Goal: Communication & Community: Answer question/provide support

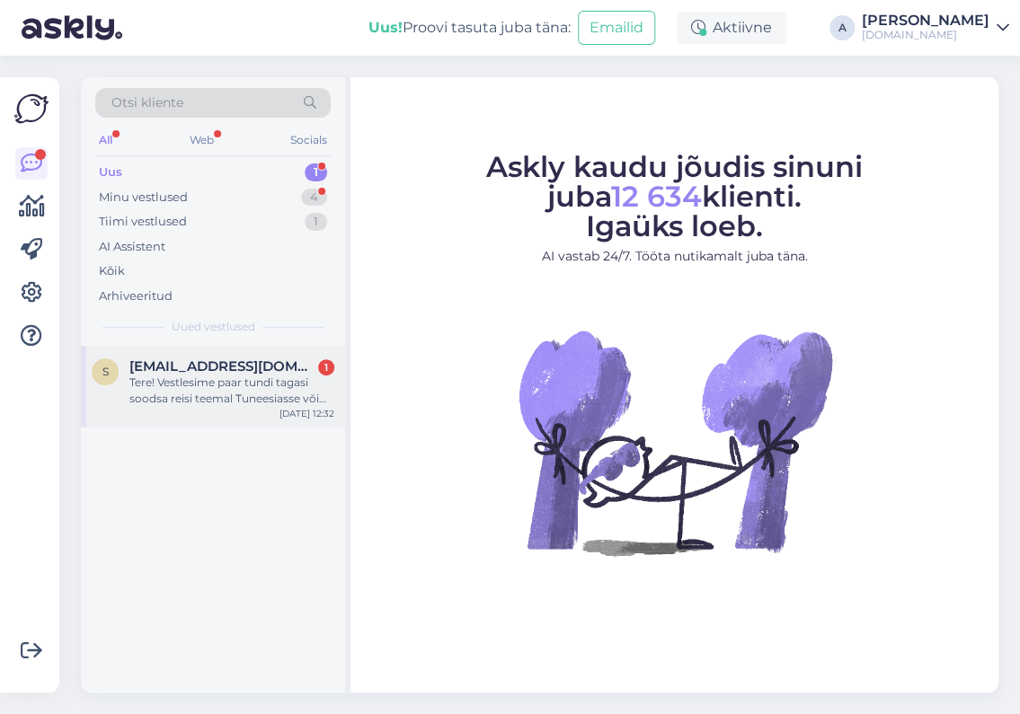
click at [258, 376] on div "Tere! Vestlesime paar tundi tagasi soodsa reisi teemal Tuneesiasse või [DEMOGRA…" at bounding box center [231, 391] width 205 height 32
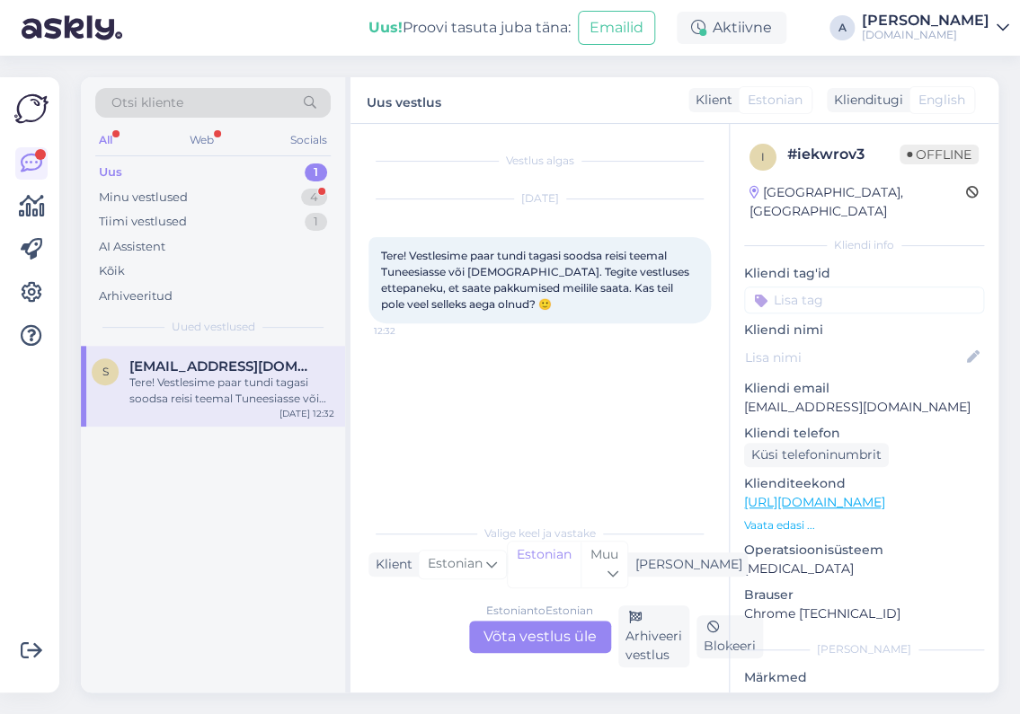
click at [533, 631] on div "Estonian to Estonian Võta vestlus üle" at bounding box center [540, 637] width 142 height 32
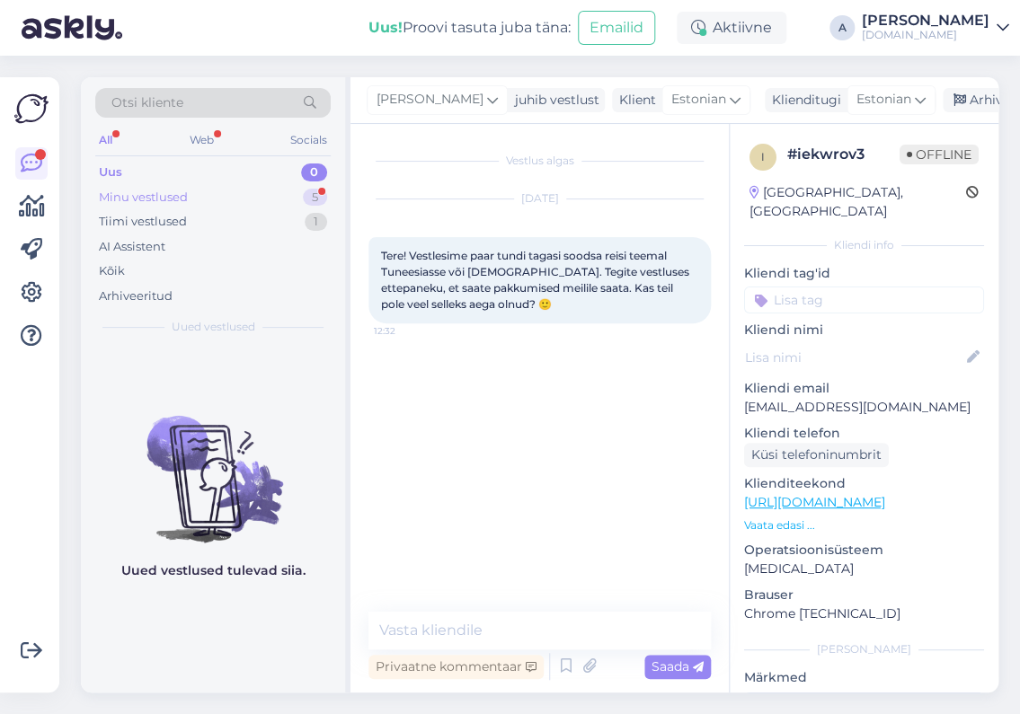
click at [264, 199] on div "Minu vestlused 5" at bounding box center [212, 197] width 235 height 25
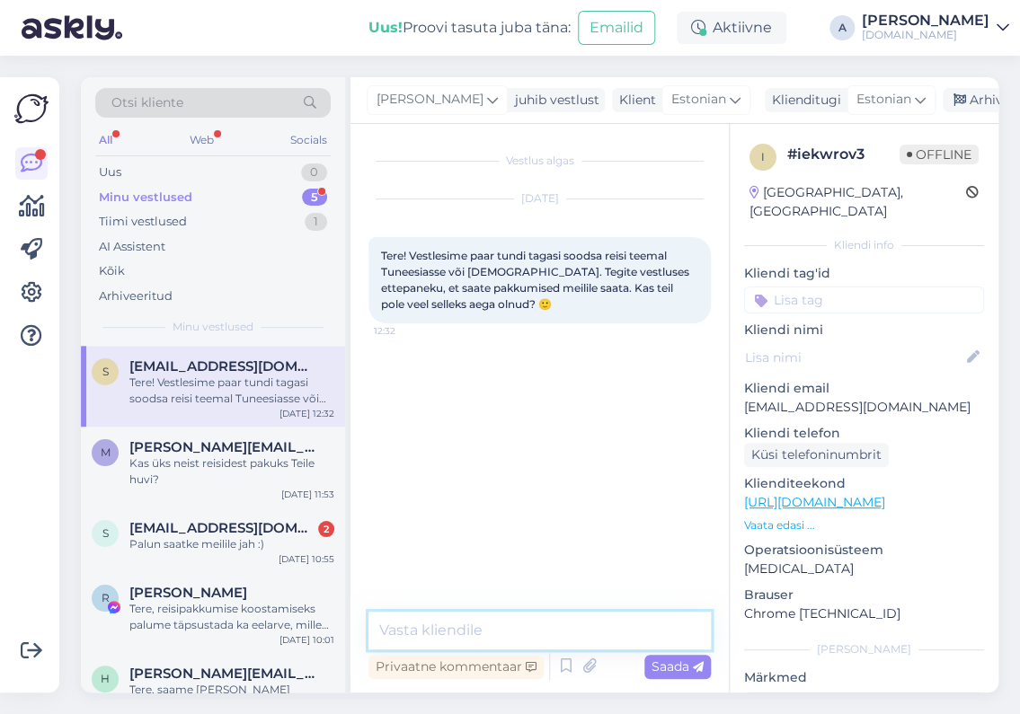
click at [423, 637] on textarea at bounding box center [539, 631] width 342 height 38
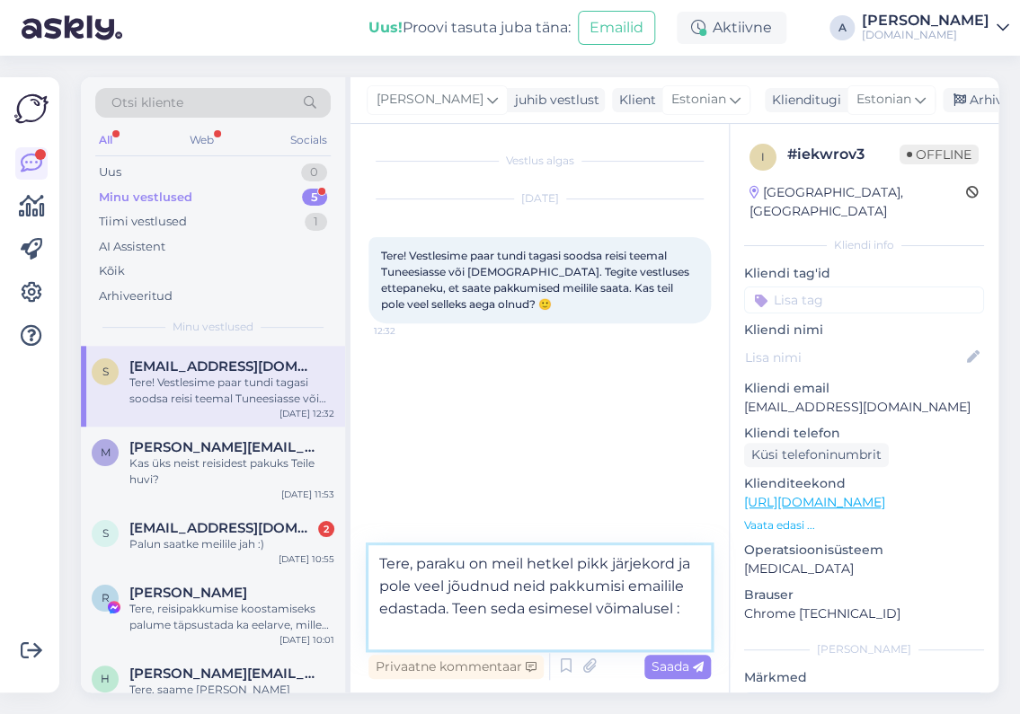
type textarea "Tere, paraku on meil hetkel pikk järjekord ja pole veel jõudnud neid pakkumisi …"
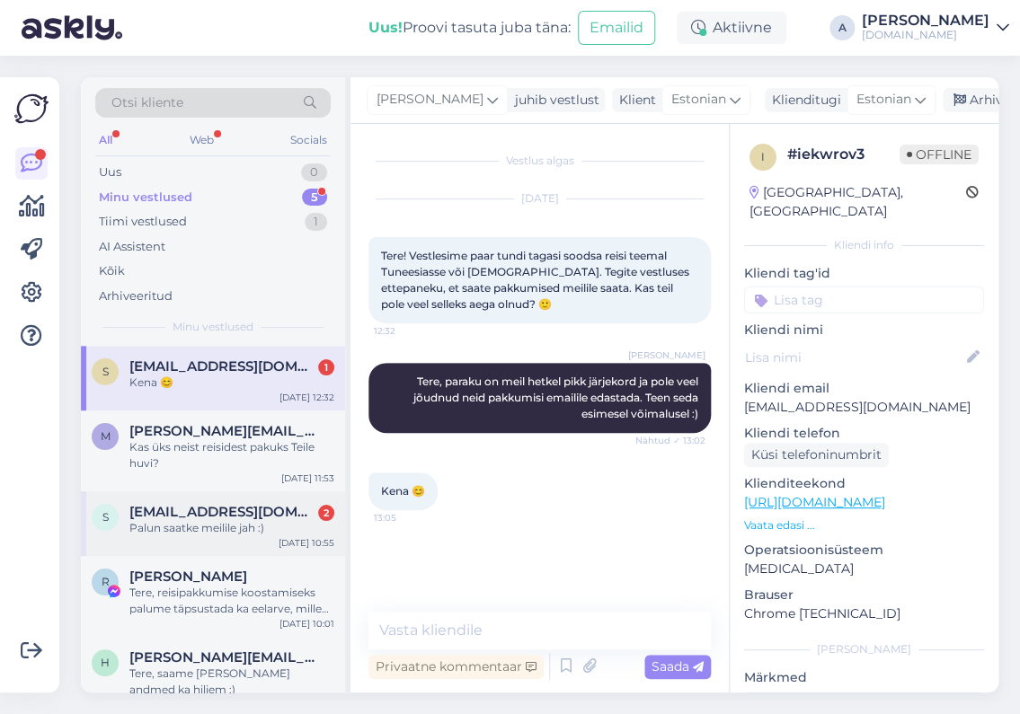
click at [217, 513] on span "[EMAIL_ADDRESS][DOMAIN_NAME]" at bounding box center [222, 512] width 187 height 16
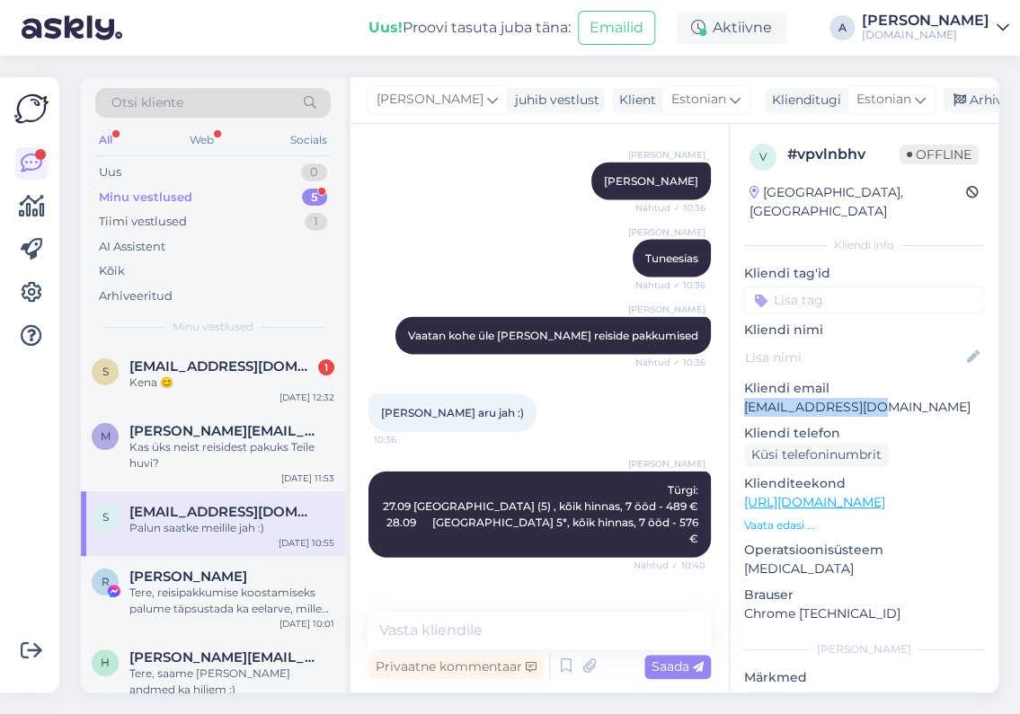
scroll to position [1084, 0]
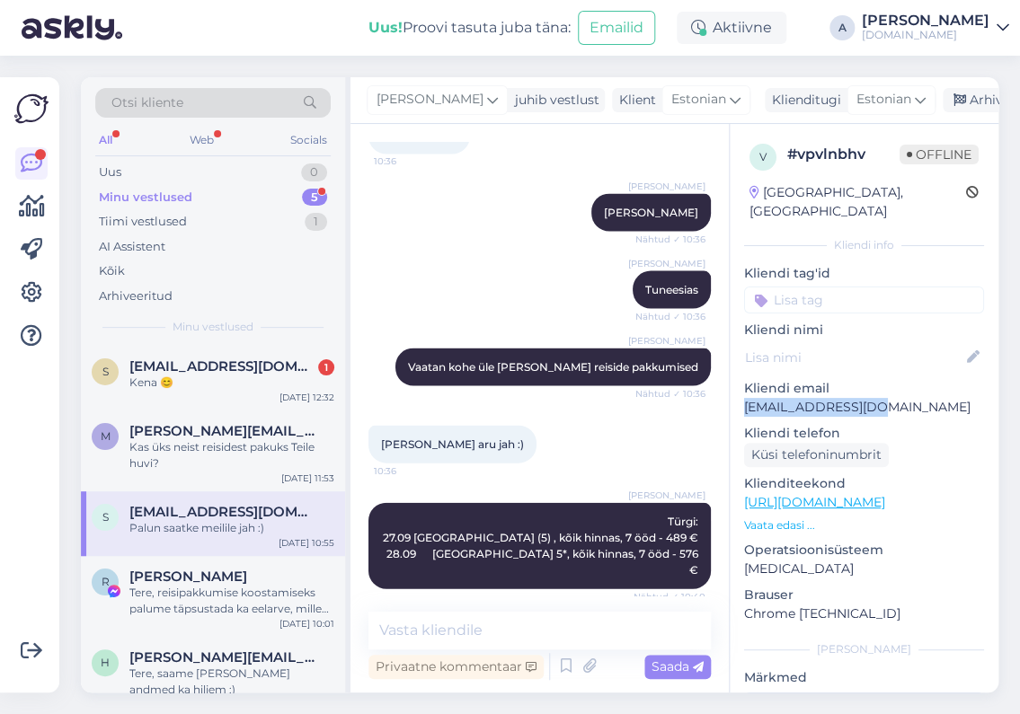
drag, startPoint x: 892, startPoint y: 391, endPoint x: 737, endPoint y: 395, distance: 155.5
click at [737, 395] on div "v # vpvlnbhv Offline [GEOGRAPHIC_DATA], [GEOGRAPHIC_DATA] Kliendi info Kliendi …" at bounding box center [864, 502] width 269 height 757
copy p "[EMAIL_ADDRESS][DOMAIN_NAME]"
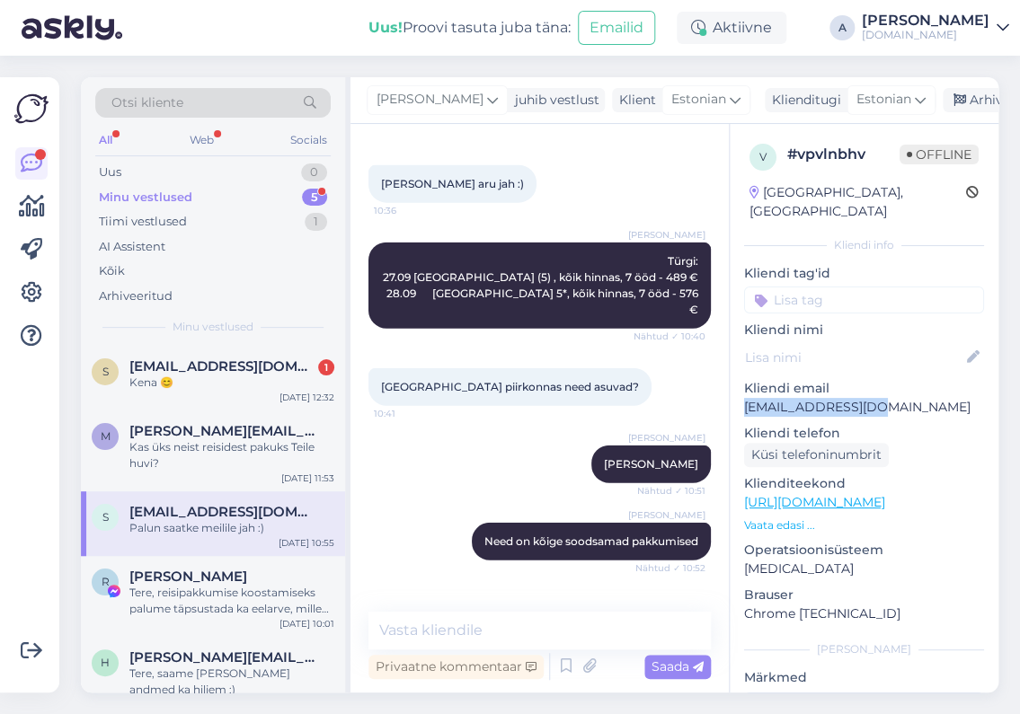
scroll to position [1348, 0]
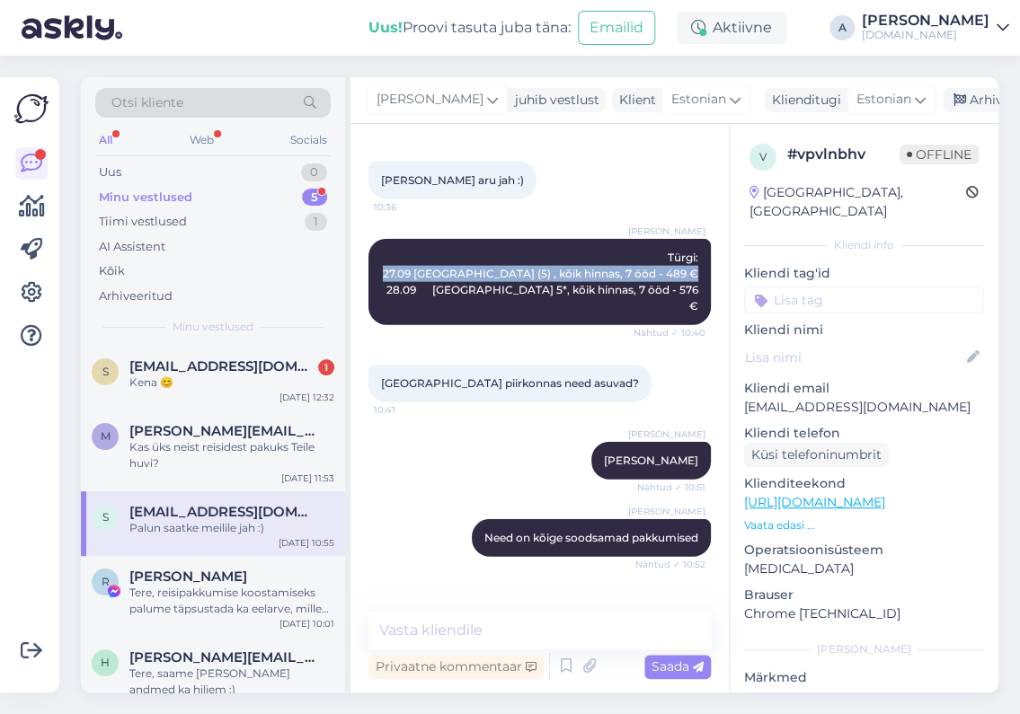
drag, startPoint x: 380, startPoint y: 252, endPoint x: 689, endPoint y: 250, distance: 309.1
click at [690, 254] on div "[PERSON_NAME]: 27.09 [GEOGRAPHIC_DATA] (5) , kõik hinnas, 7 ööd - 489 € 28.09 […" at bounding box center [539, 282] width 342 height 86
copy span "27.09 [GEOGRAPHIC_DATA] (5) , kõik hinnas, 7 ööd - 489 €"
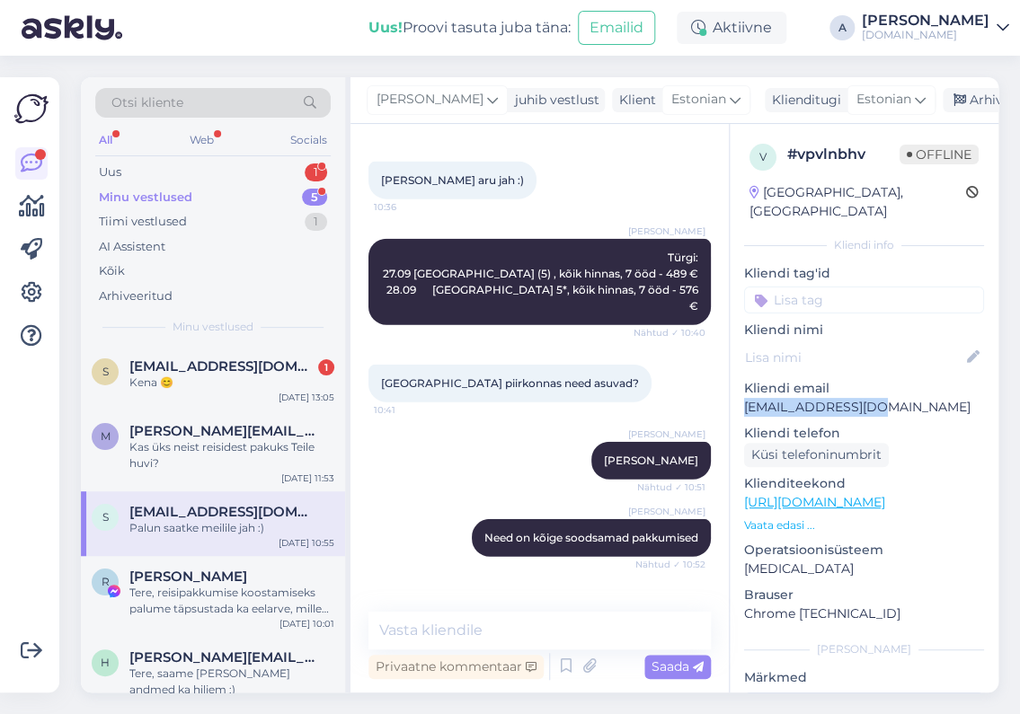
drag, startPoint x: 883, startPoint y: 385, endPoint x: 730, endPoint y: 394, distance: 153.9
click at [730, 394] on div "v # vpvlnbhv Offline [GEOGRAPHIC_DATA], [GEOGRAPHIC_DATA] Kliendi info Kliendi …" at bounding box center [864, 502] width 269 height 757
copy p "[EMAIL_ADDRESS][DOMAIN_NAME]"
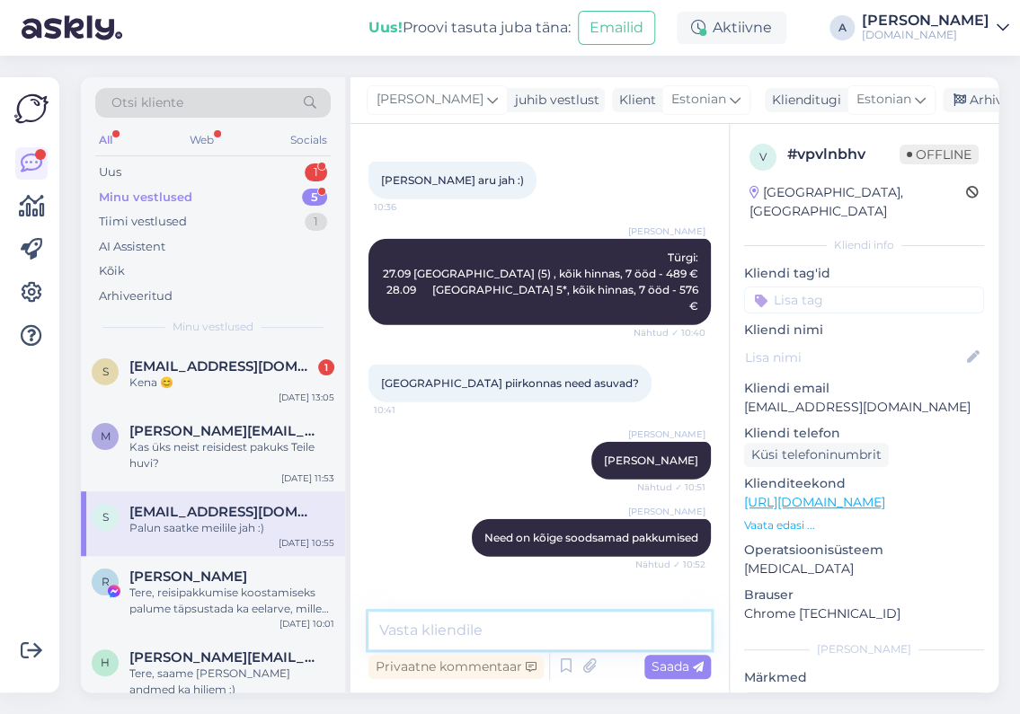
click at [484, 634] on textarea at bounding box center [539, 631] width 342 height 38
type textarea "saatsin info hetk tagasi emailile :)"
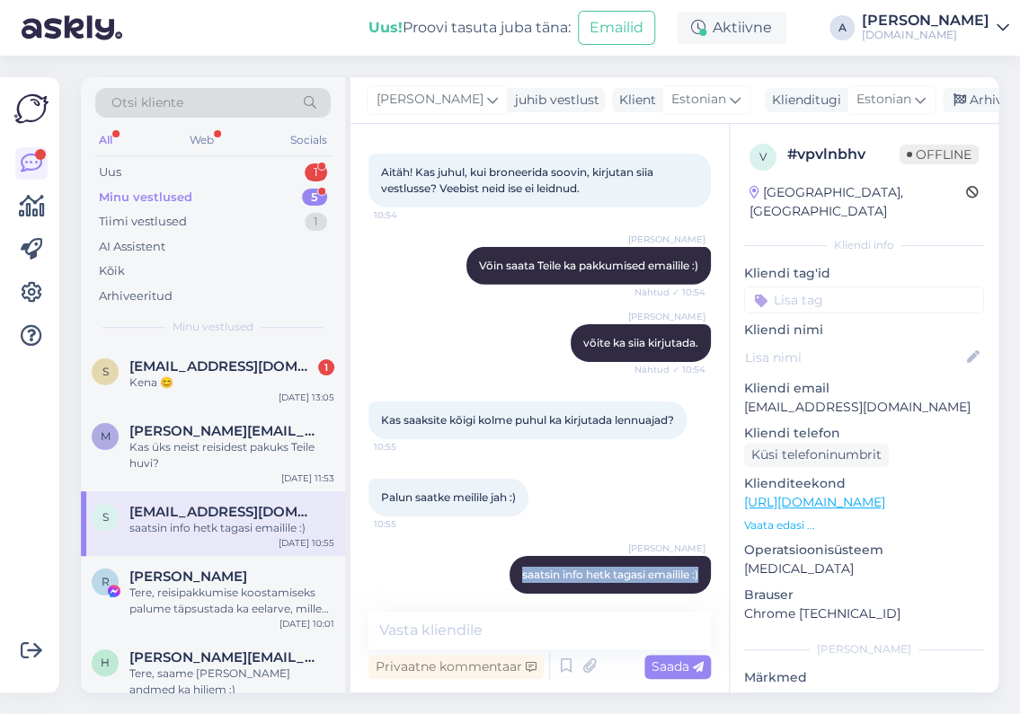
drag, startPoint x: 688, startPoint y: 553, endPoint x: 389, endPoint y: 475, distance: 309.2
click at [509, 556] on div "[PERSON_NAME] saatsin info hetk tagasi emailile :) 13:15" at bounding box center [609, 575] width 201 height 38
copy span "saatsin info hetk tagasi emailile :)"
click at [166, 356] on div "S [EMAIL_ADDRESS][DOMAIN_NAME] 1 Kena 😊 [DATE] 13:05" at bounding box center [213, 378] width 264 height 65
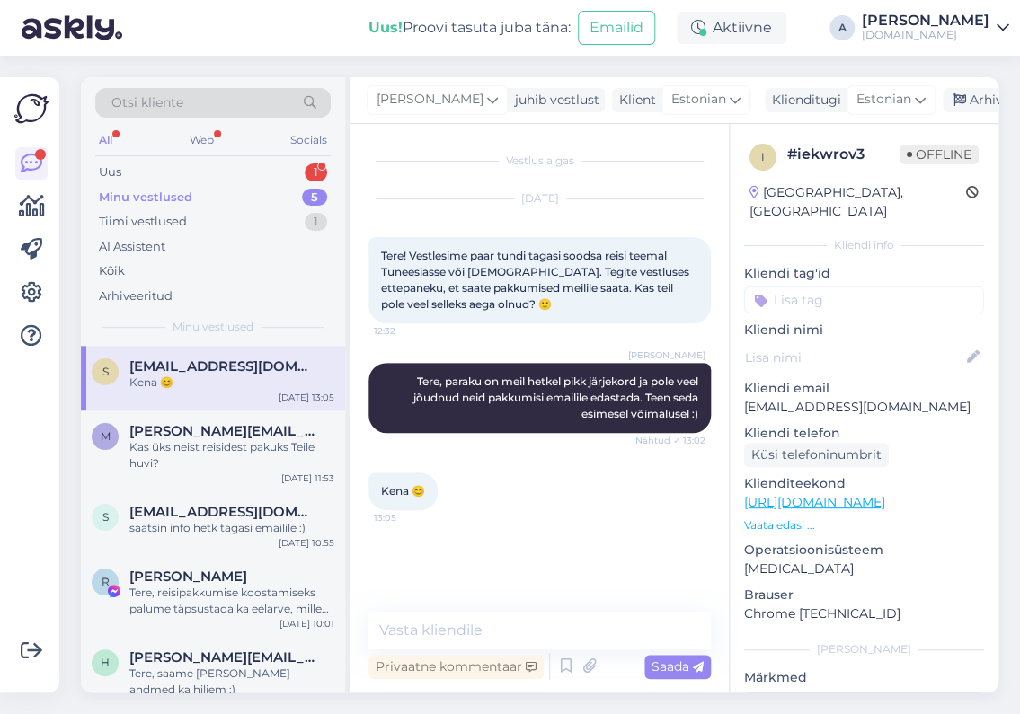
scroll to position [0, 0]
click at [532, 620] on textarea at bounding box center [539, 631] width 342 height 38
paste textarea "saatsin info hetk tagasi emailile :)"
type textarea "saatsin info hetk tagasi emailile :)"
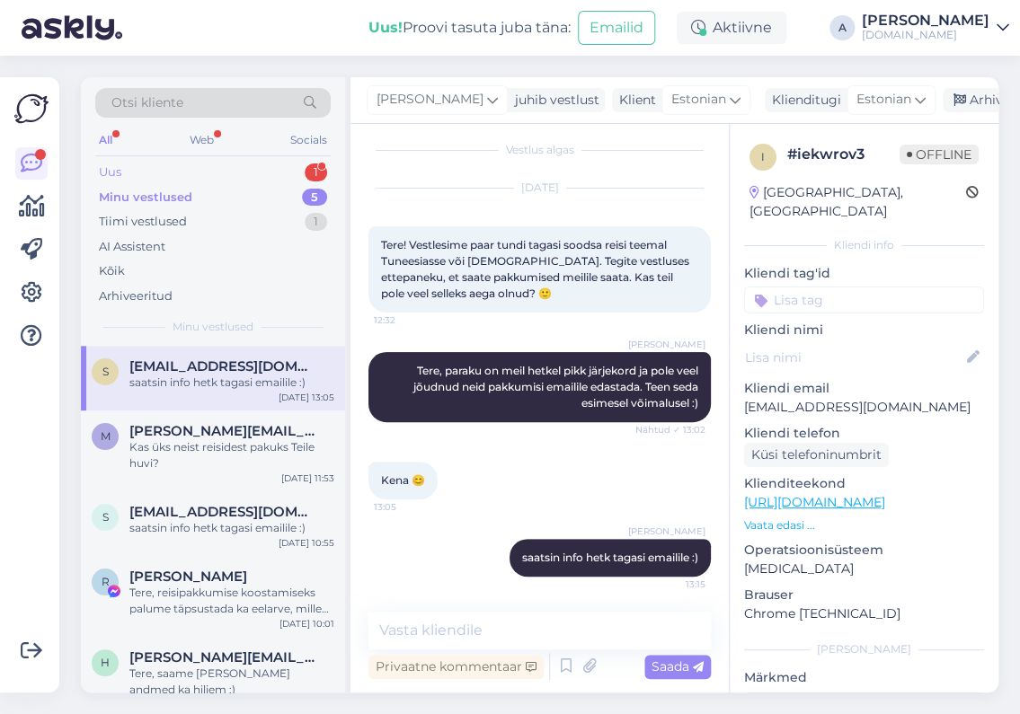
click at [218, 170] on div "Uus 1" at bounding box center [212, 172] width 235 height 25
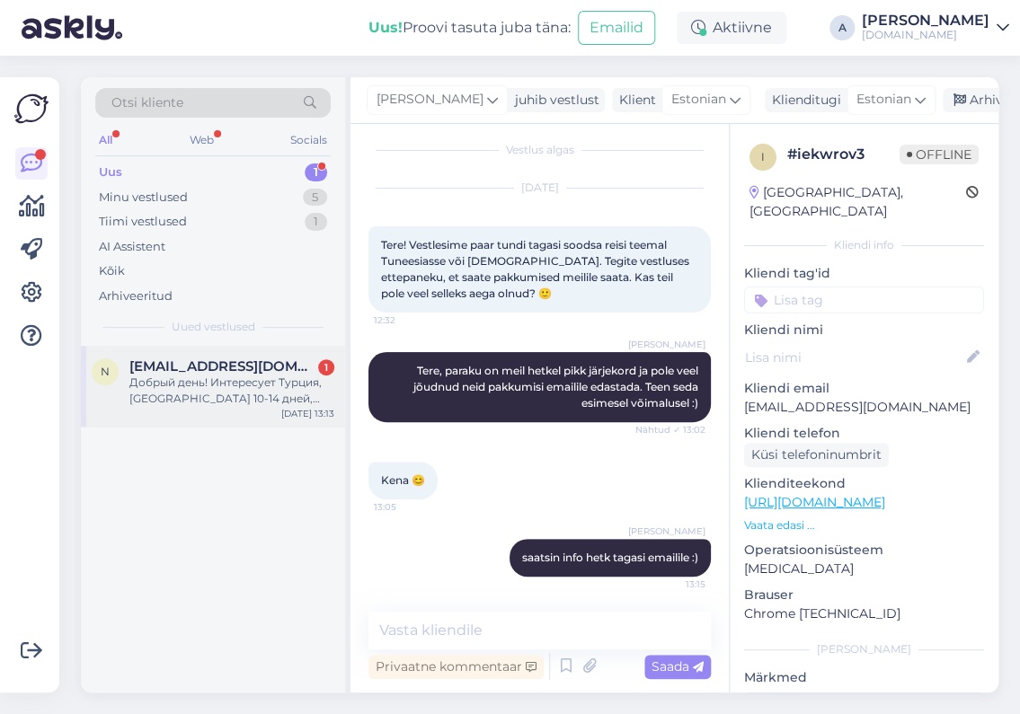
click at [273, 365] on div "[EMAIL_ADDRESS][DOMAIN_NAME] 1" at bounding box center [231, 367] width 205 height 16
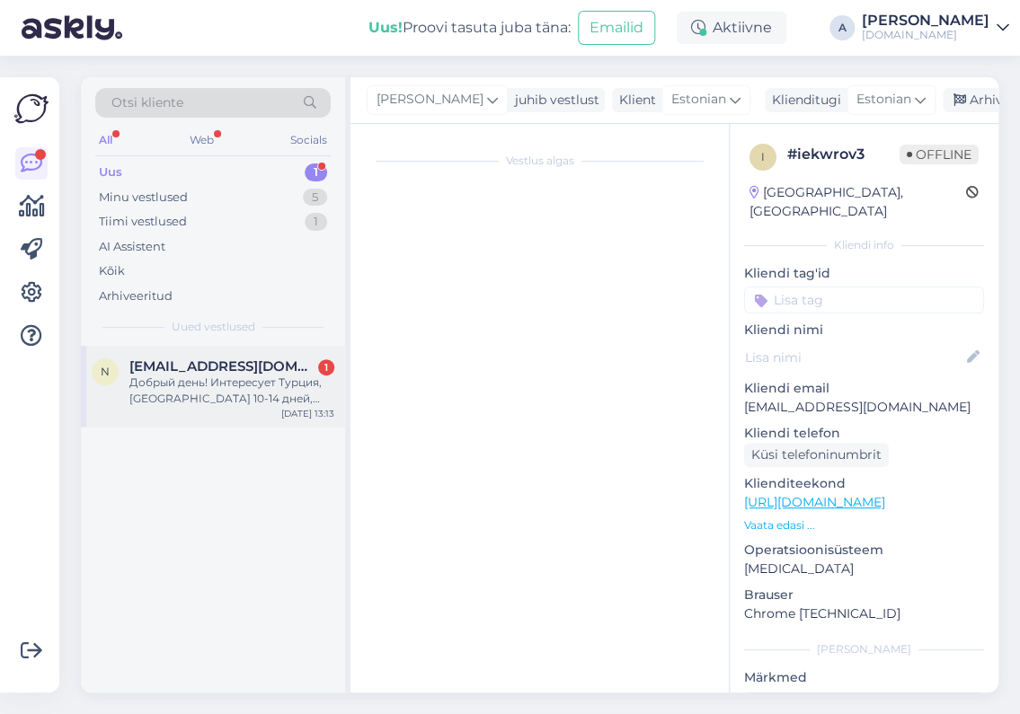
scroll to position [0, 0]
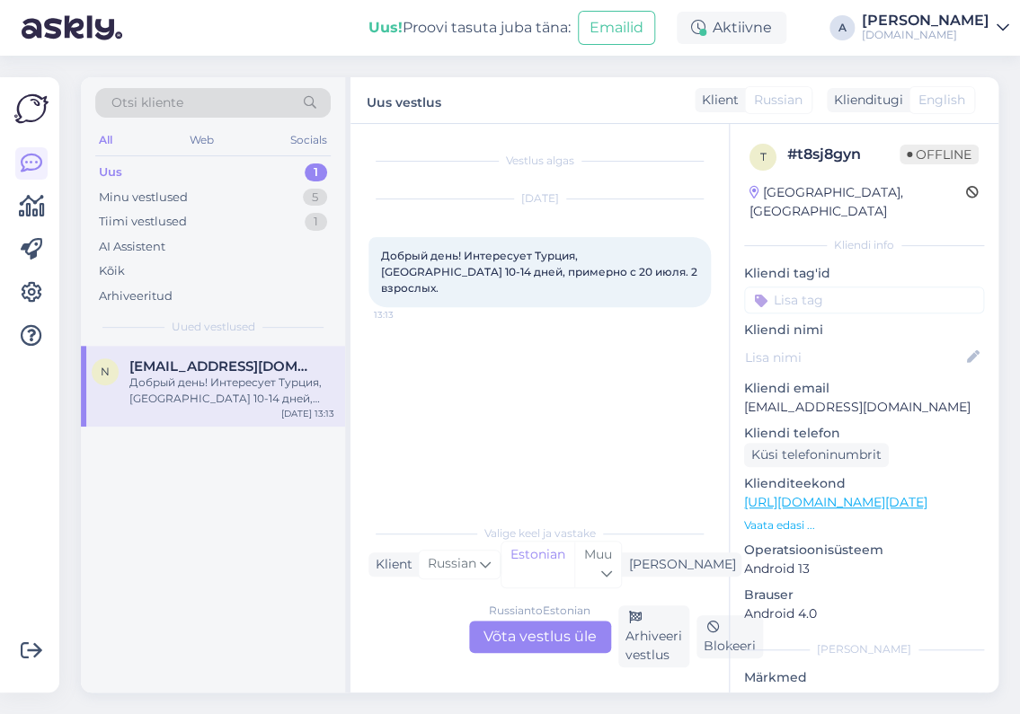
click at [537, 637] on div "Russian to Estonian Võta vestlus üle" at bounding box center [540, 637] width 142 height 32
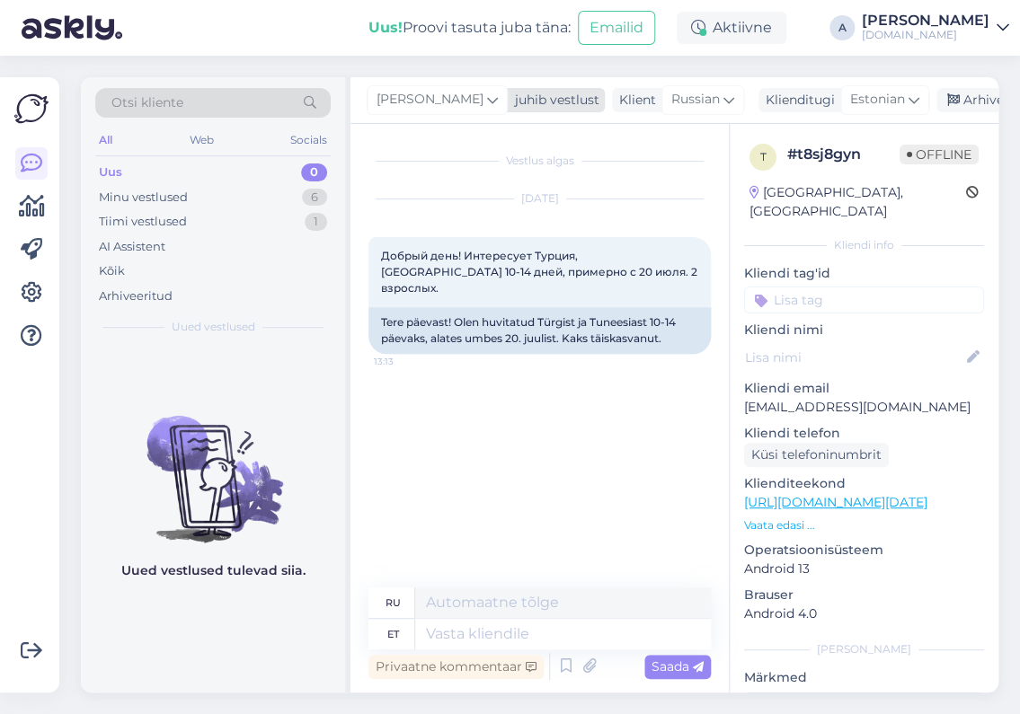
click at [393, 103] on span "[PERSON_NAME]" at bounding box center [429, 100] width 107 height 20
type input "a"
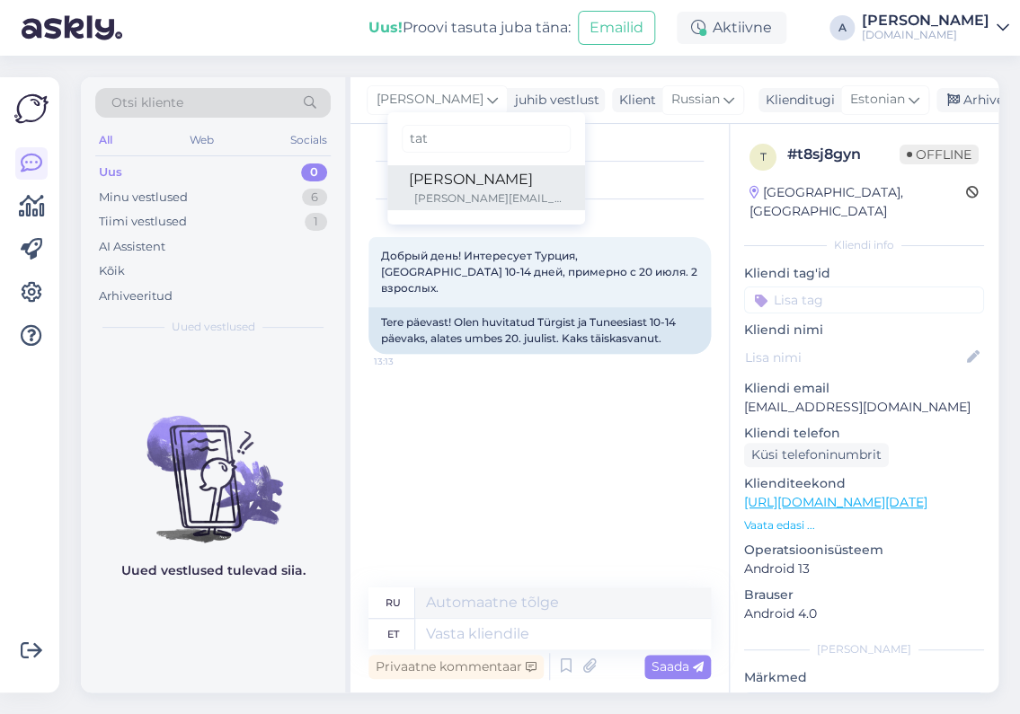
type input "tat"
click at [442, 183] on div "[PERSON_NAME]" at bounding box center [486, 180] width 155 height 22
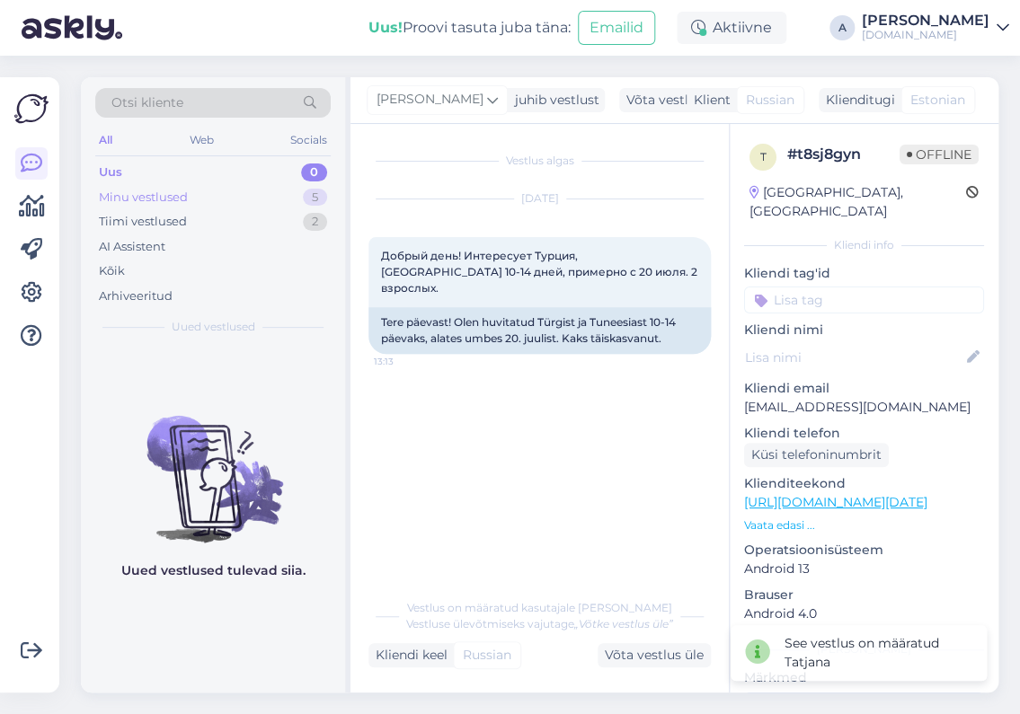
click at [281, 194] on div "Minu vestlused 5" at bounding box center [212, 197] width 235 height 25
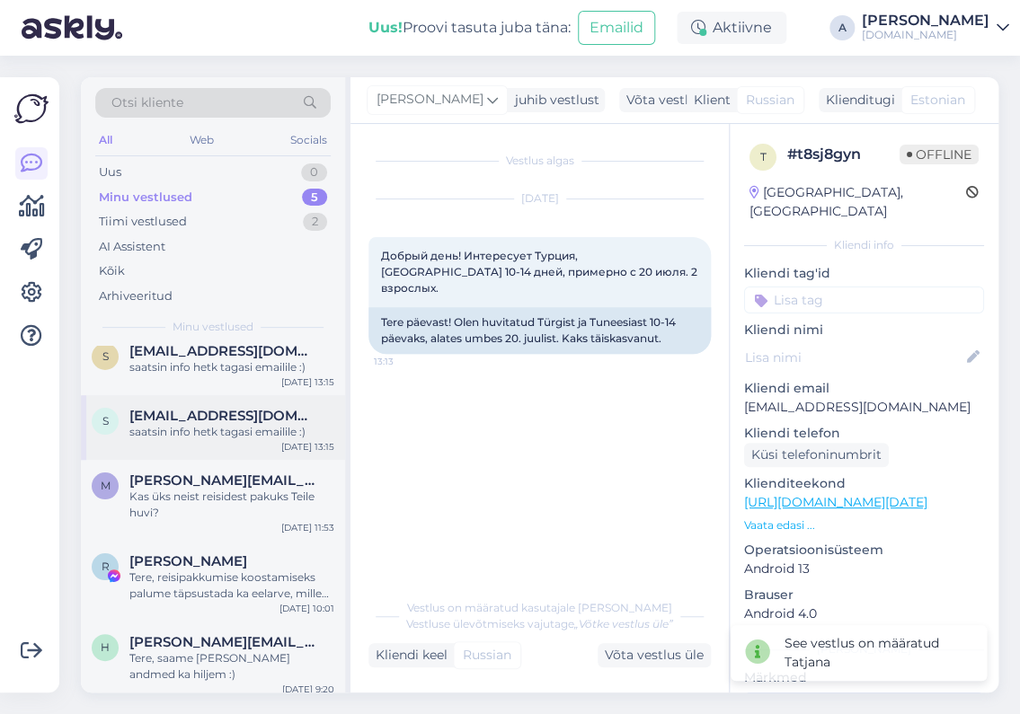
scroll to position [23, 0]
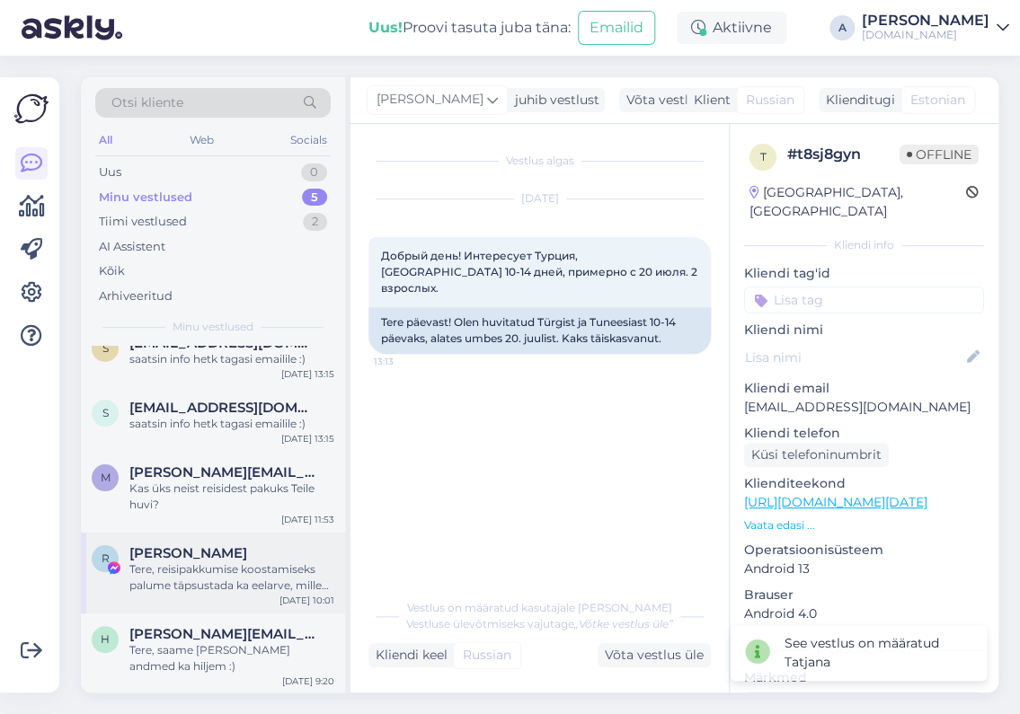
click at [215, 579] on div "Tere, reisipakkumise koostamiseks palume täpsustada ka eelarve, mille piires võ…" at bounding box center [231, 578] width 205 height 32
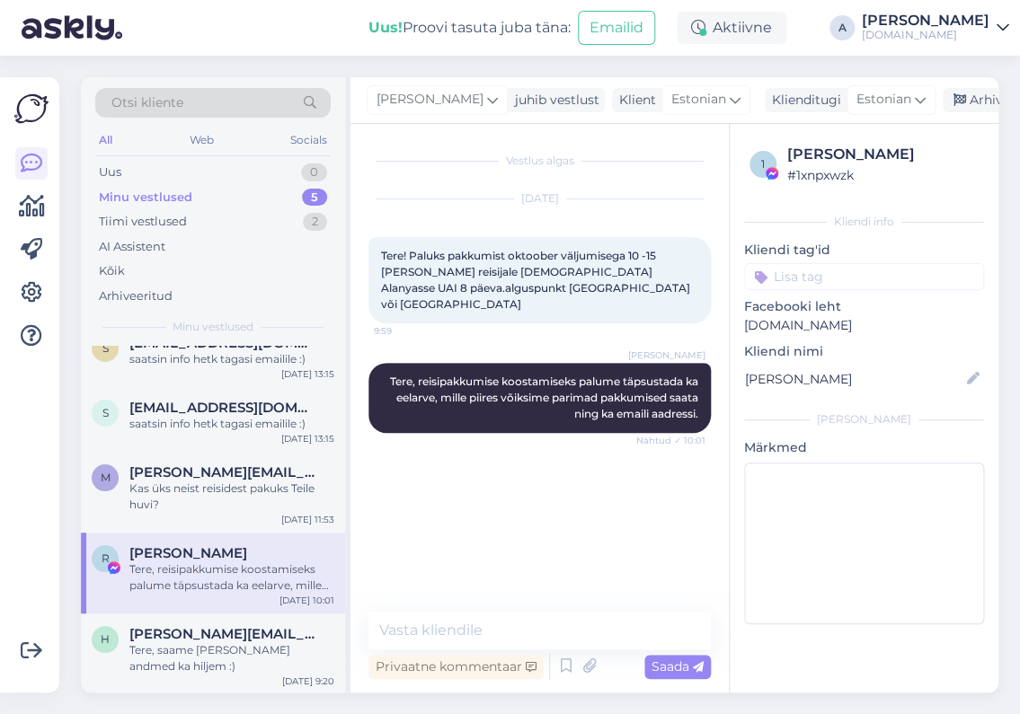
click at [739, 380] on div "1 [PERSON_NAME] # 1xnpxwzk Kliendi info Kliendi tag'id Facebooki leht [DOMAIN_N…" at bounding box center [864, 387] width 269 height 527
click at [235, 660] on div "Tere, saame [PERSON_NAME] andmed ka hiljem :)" at bounding box center [231, 658] width 205 height 32
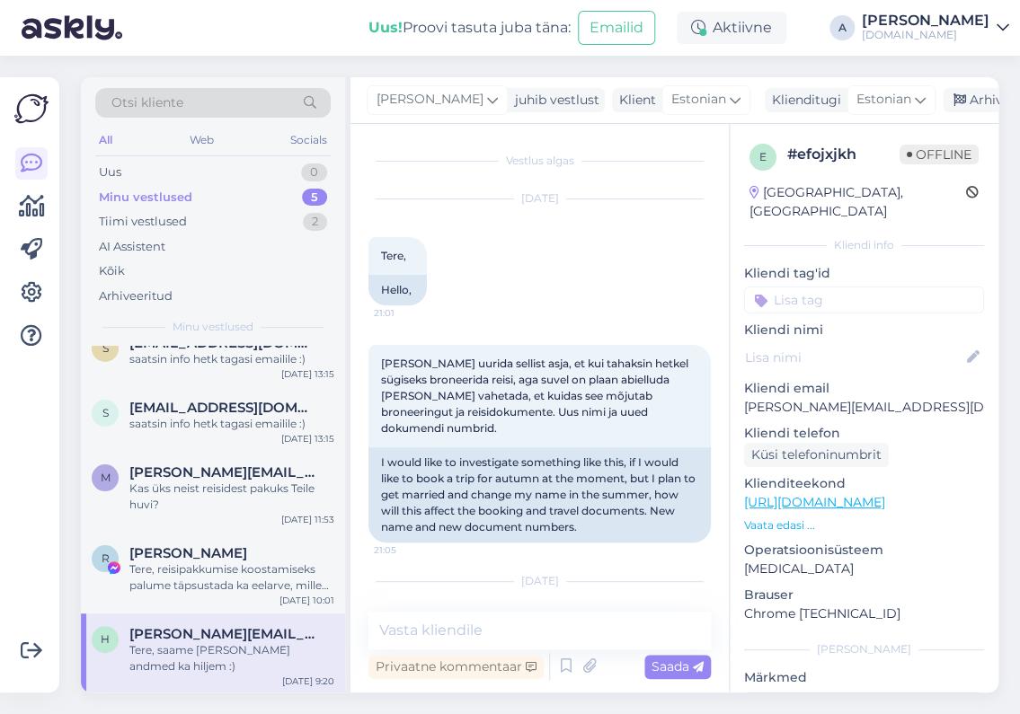
scroll to position [666, 0]
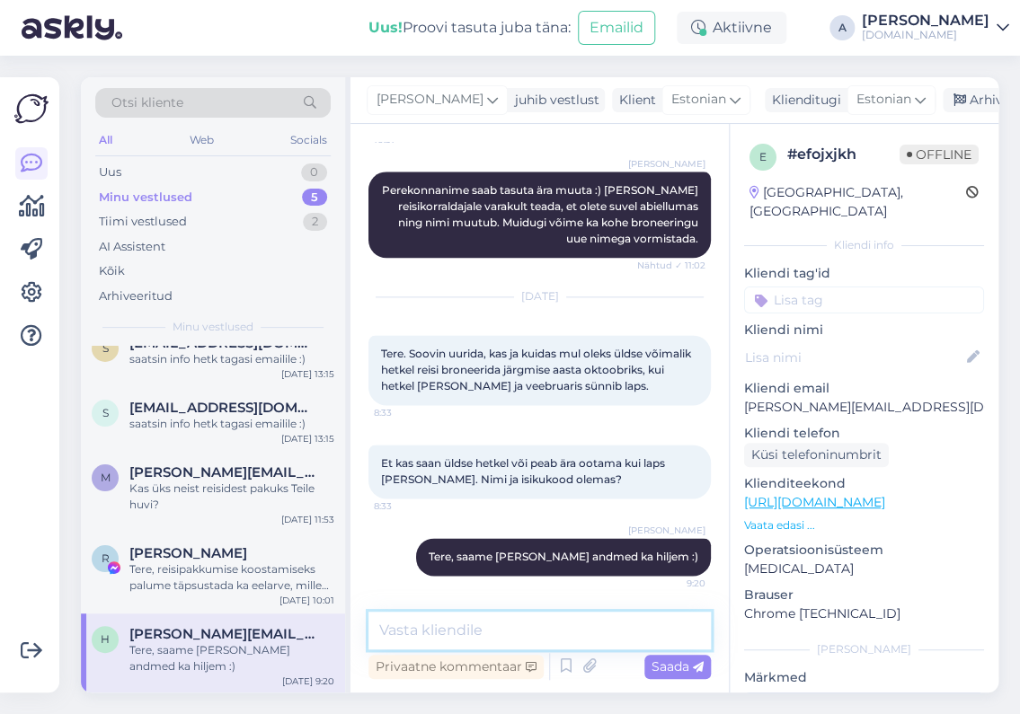
click at [475, 633] on textarea at bounding box center [539, 631] width 342 height 38
type textarea "[PERSON_NAME] Teile silma jäi?"
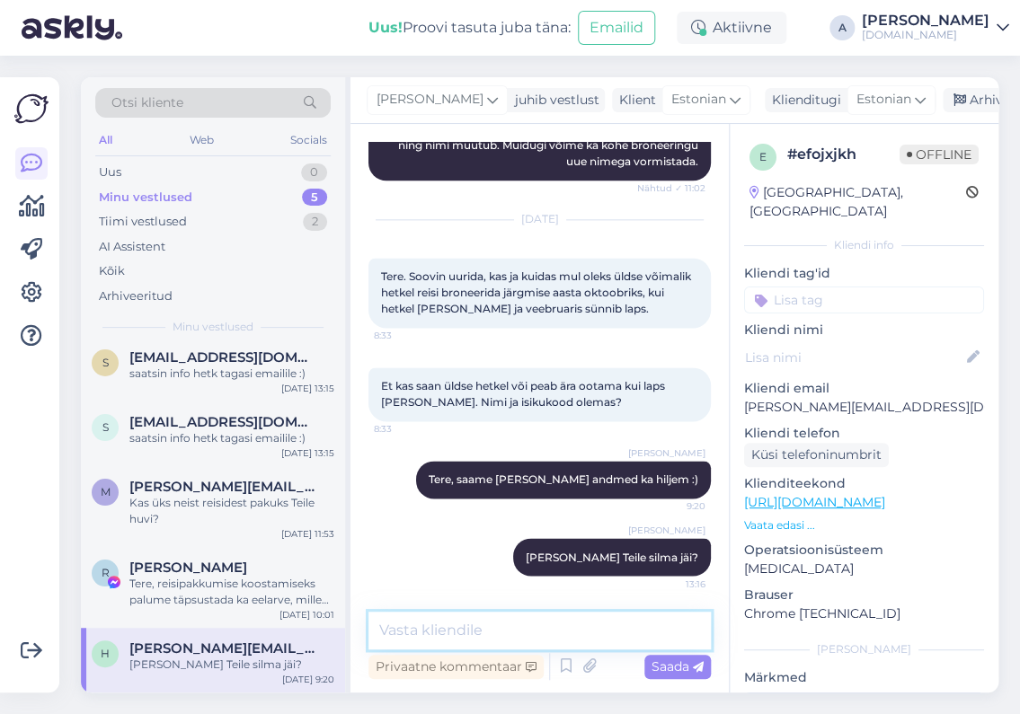
scroll to position [7, 0]
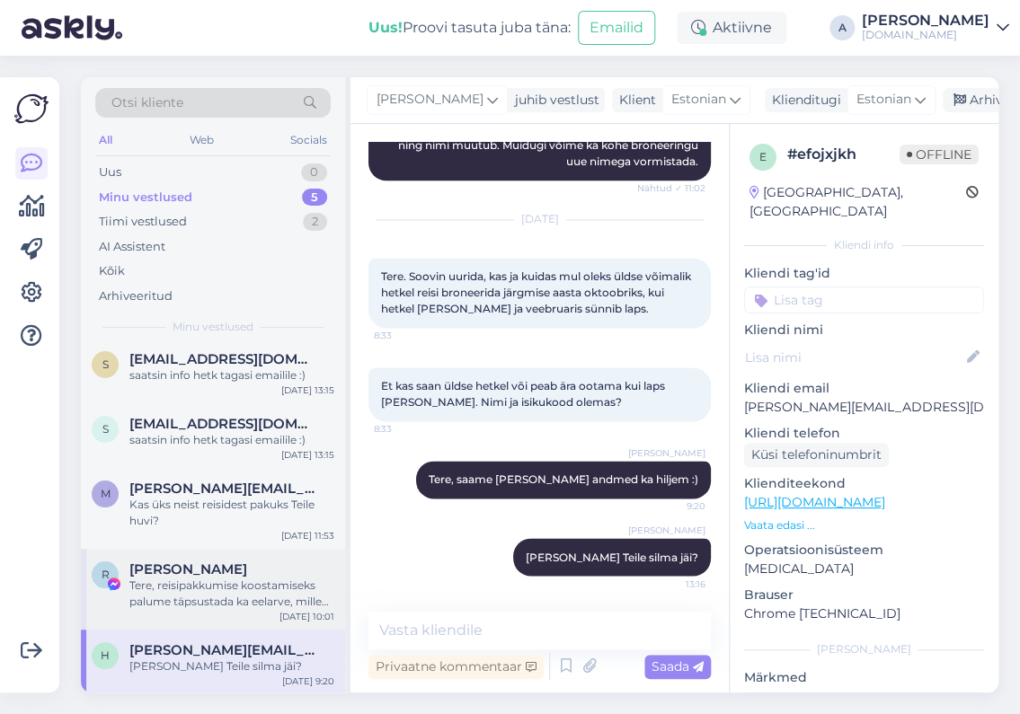
click at [273, 600] on div "Tere, reisipakkumise koostamiseks palume täpsustada ka eelarve, mille piires võ…" at bounding box center [231, 594] width 205 height 32
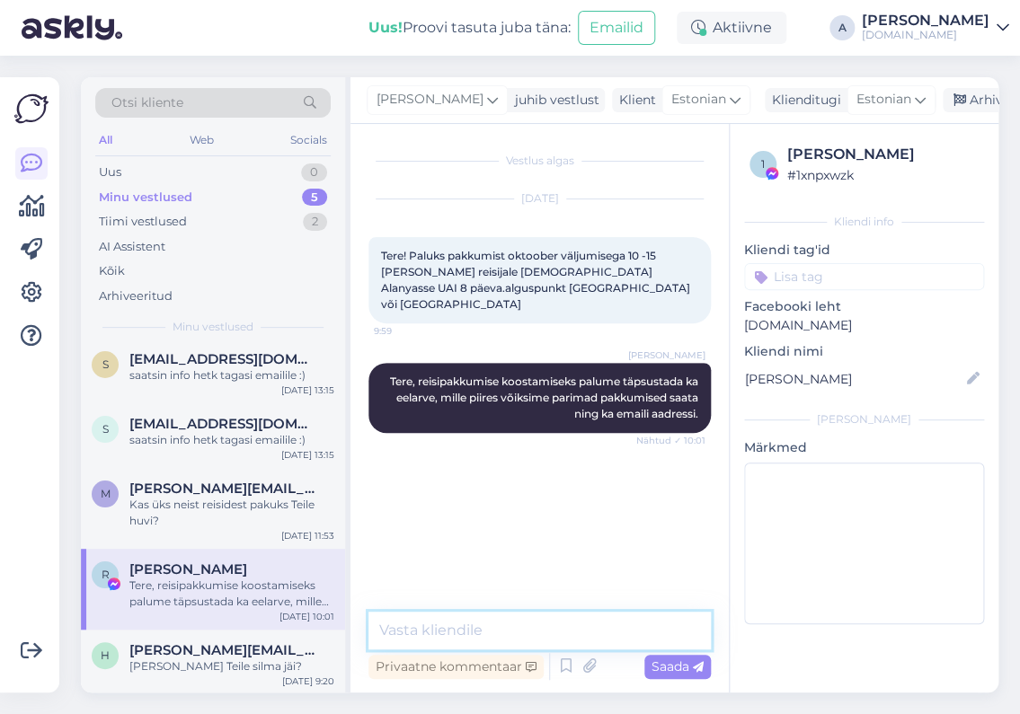
click at [422, 625] on textarea at bounding box center [539, 631] width 342 height 38
type textarea "Kas soovite veel pakkumist? :)"
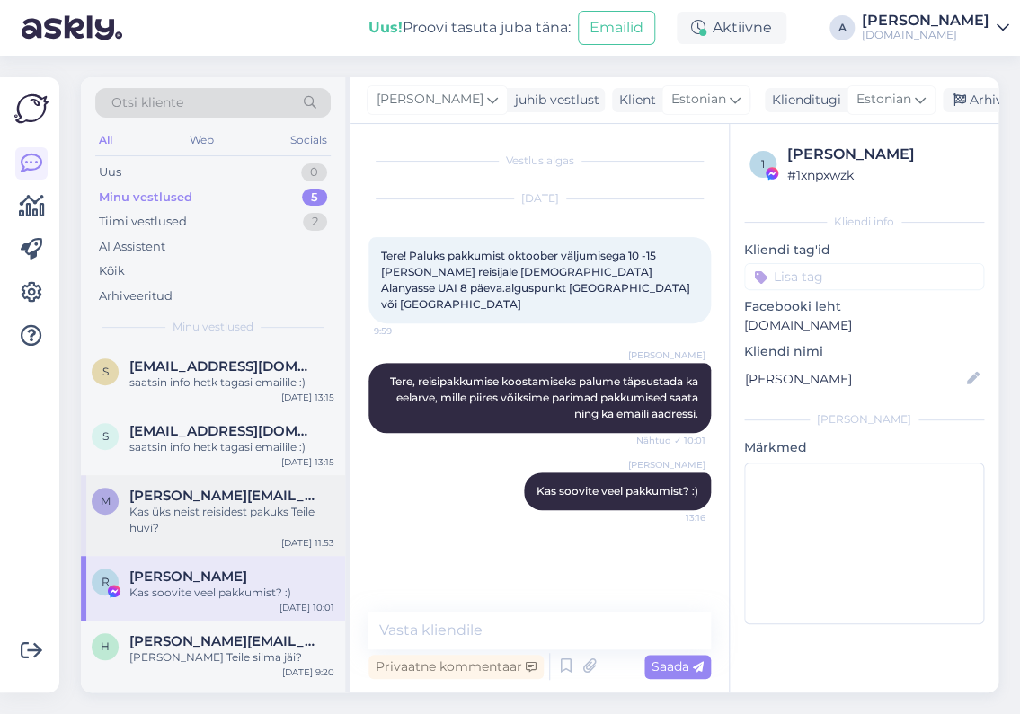
click at [221, 521] on div "Kas üks neist reisidest pakuks Teile huvi?" at bounding box center [231, 520] width 205 height 32
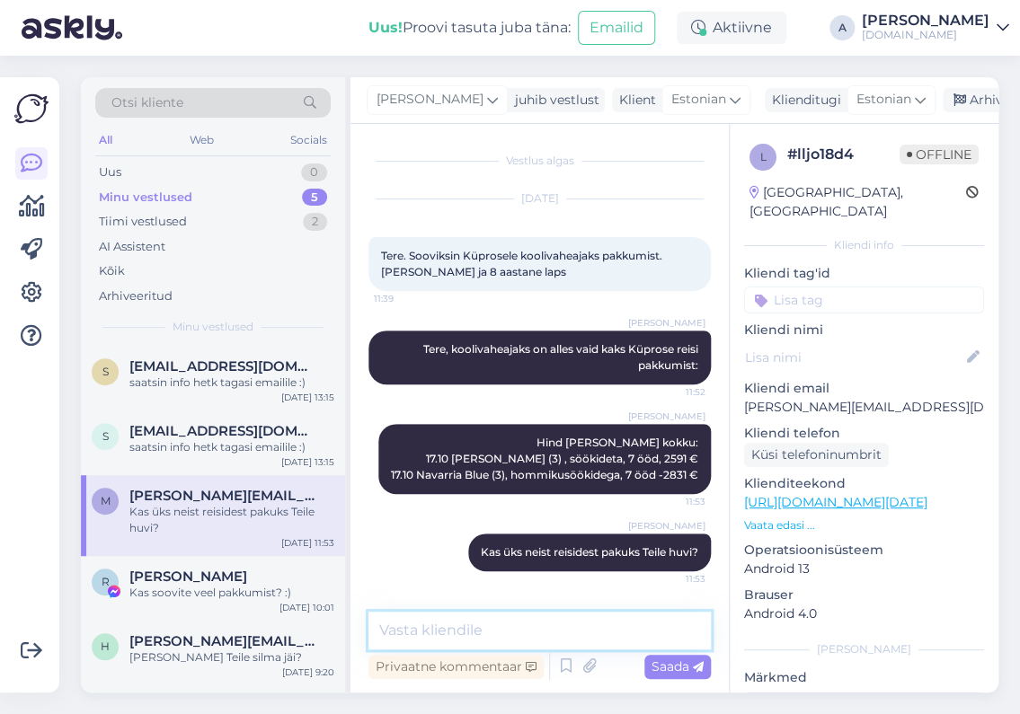
click at [601, 630] on textarea at bounding box center [539, 631] width 342 height 38
type textarea "S"
type textarea "Valikus oleks [PERSON_NAME] sihtkohti."
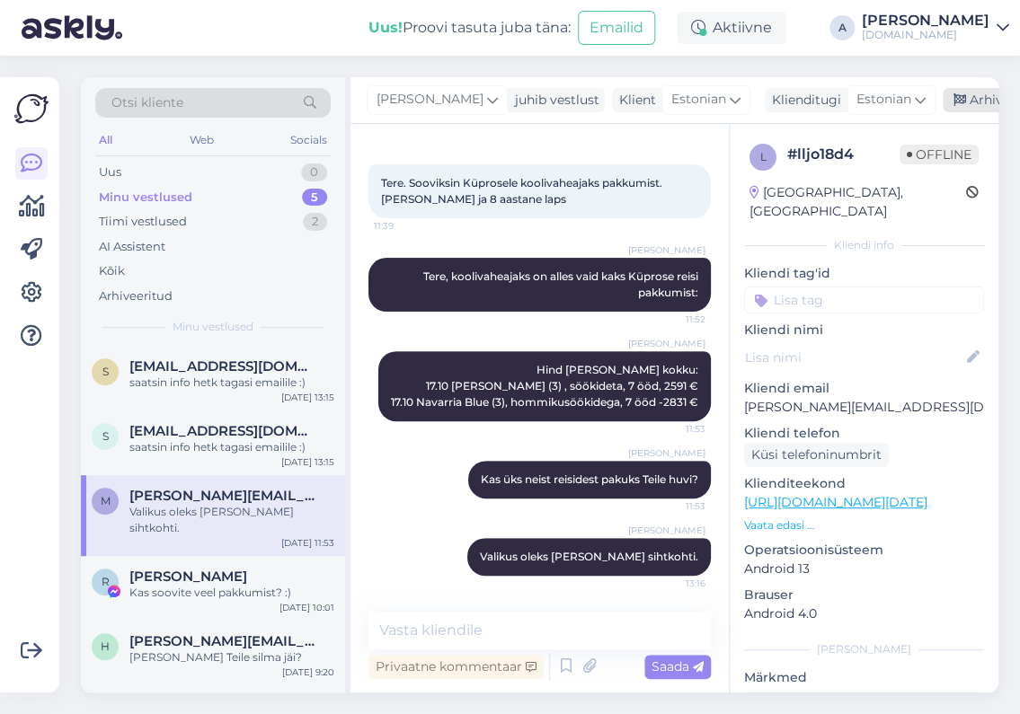
click at [943, 103] on div "Arhiveeri vestlus" at bounding box center [1012, 100] width 138 height 24
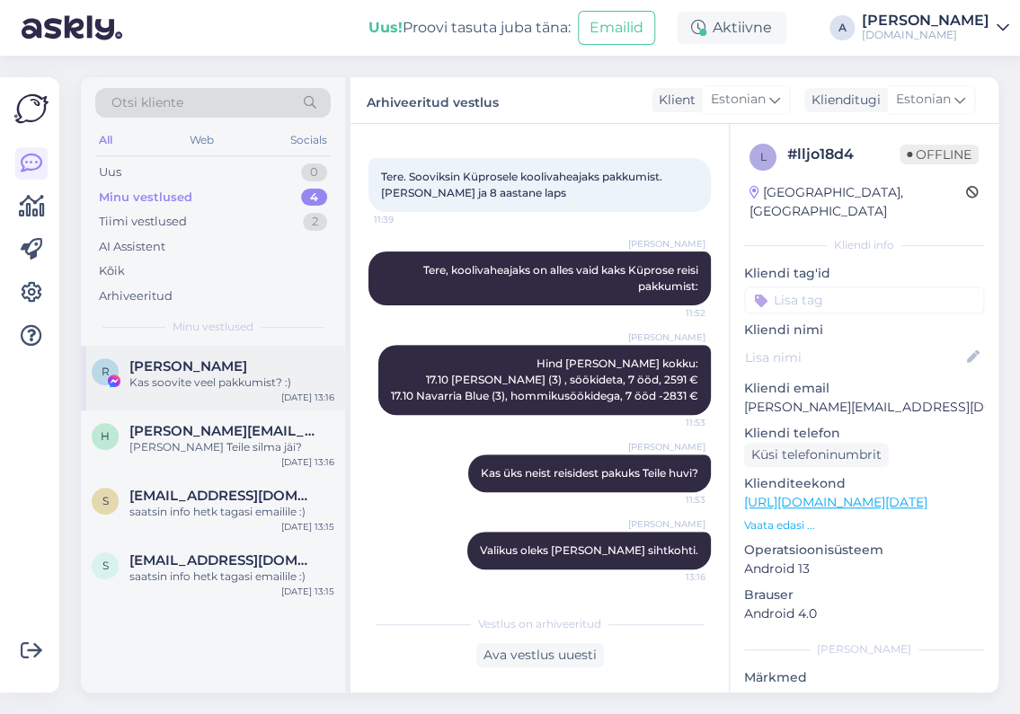
click at [243, 383] on div "Kas soovite veel pakkumist? :)" at bounding box center [231, 383] width 205 height 16
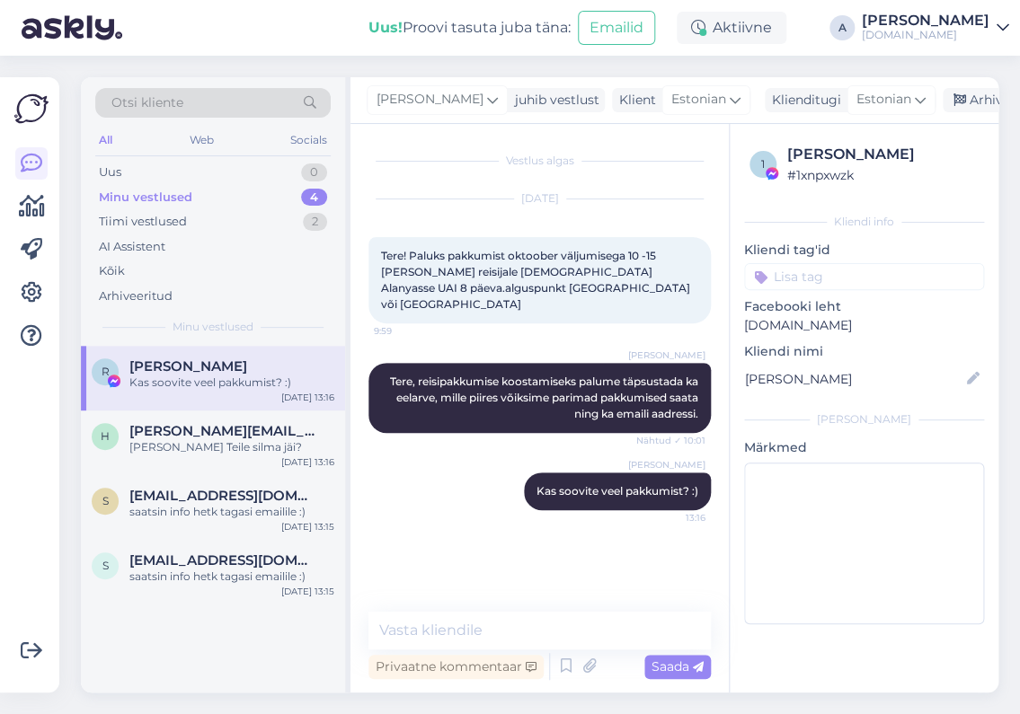
scroll to position [0, 0]
click at [943, 105] on div "Arhiveeri vestlus" at bounding box center [1012, 100] width 138 height 24
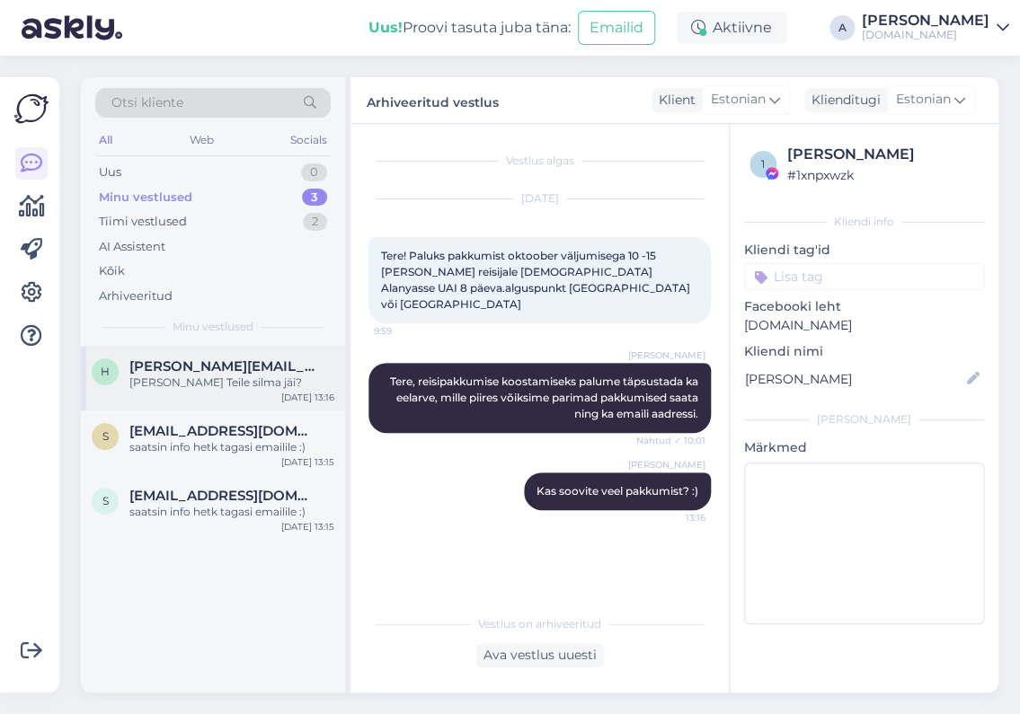
click at [250, 385] on div "[PERSON_NAME] Teile silma jäi?" at bounding box center [231, 383] width 205 height 16
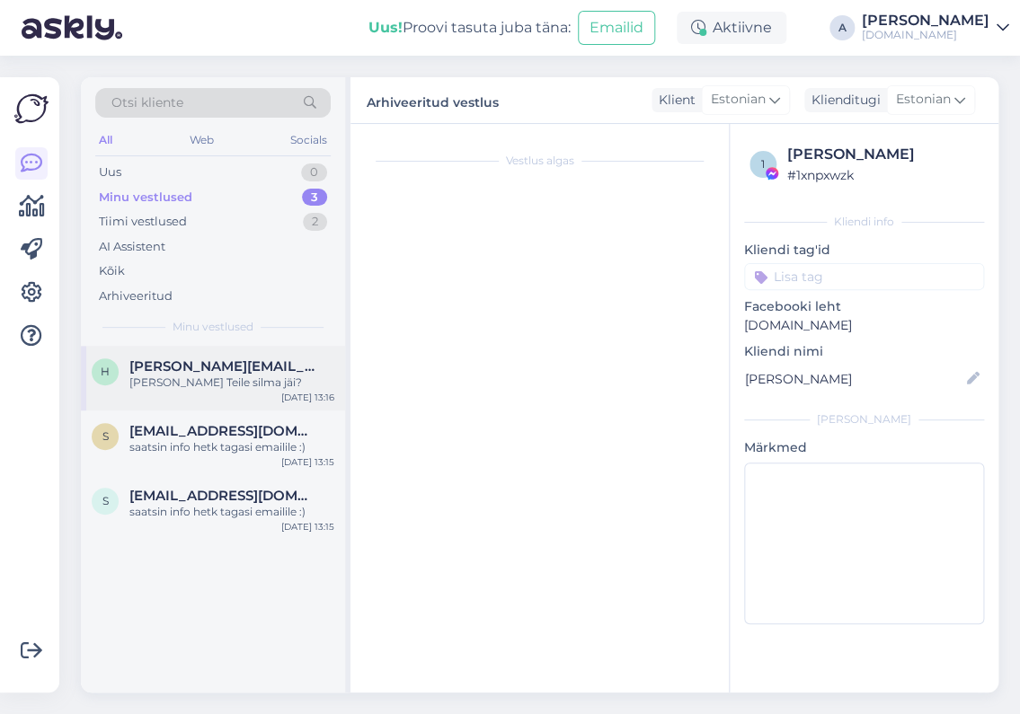
scroll to position [744, 0]
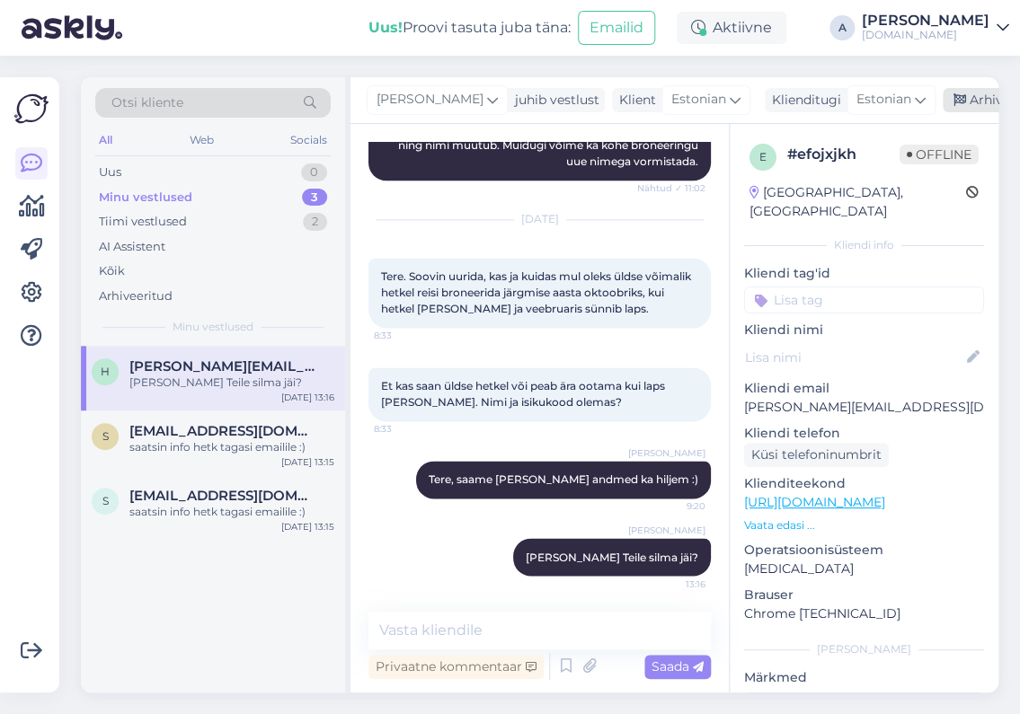
click at [943, 98] on div "Arhiveeri vestlus" at bounding box center [1012, 100] width 138 height 24
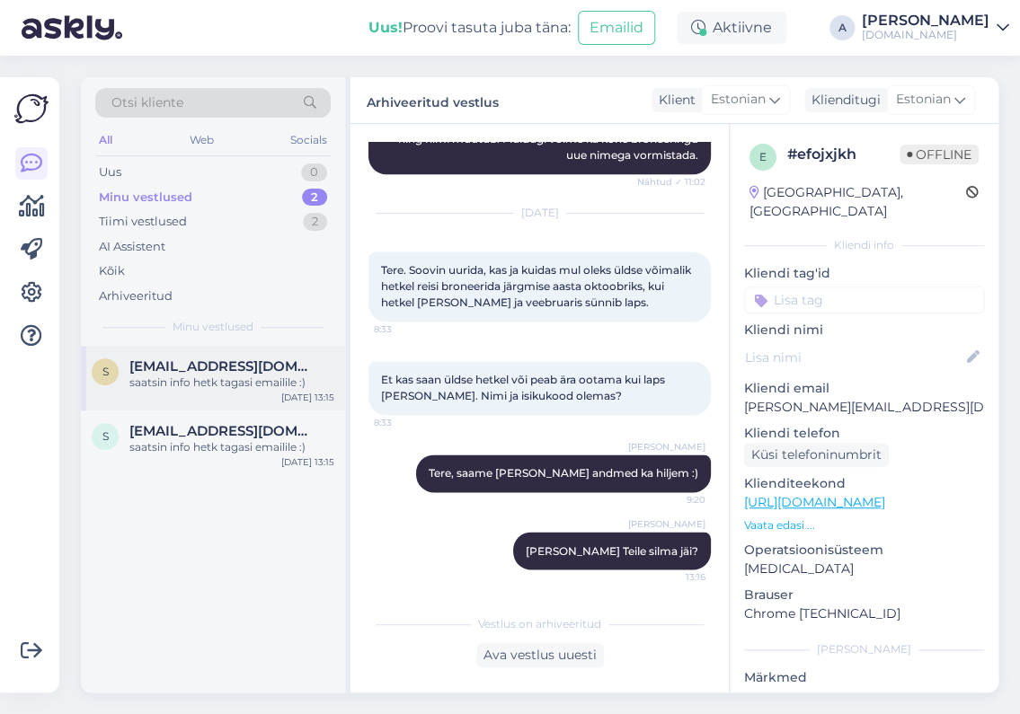
click at [232, 376] on div "saatsin info hetk tagasi emailile :)" at bounding box center [231, 383] width 205 height 16
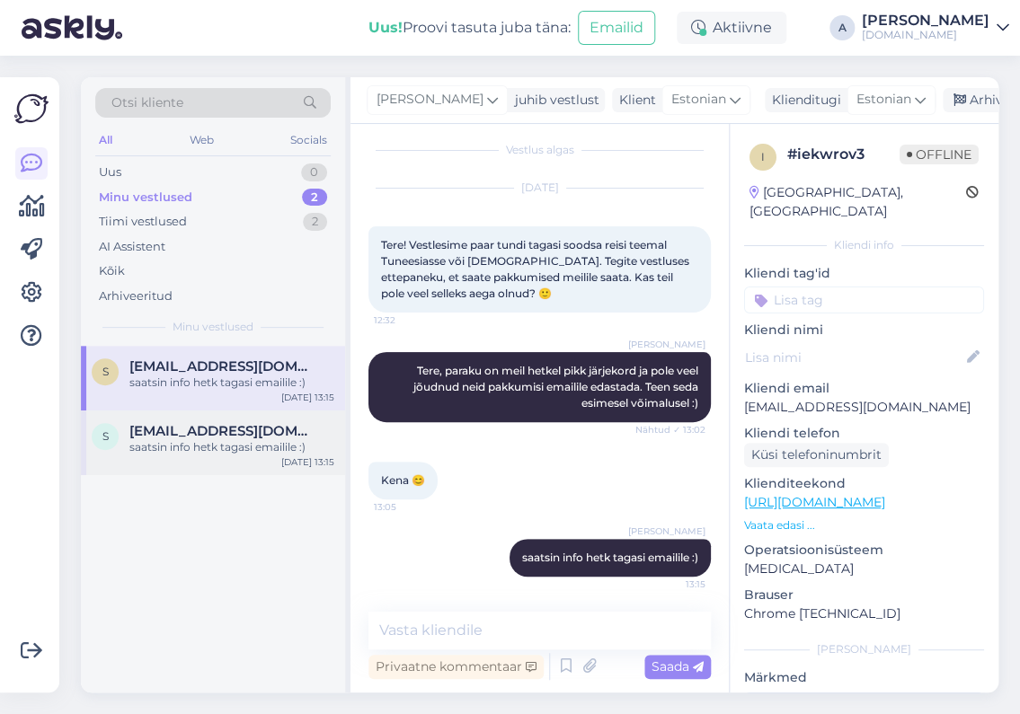
click at [270, 436] on span "[EMAIL_ADDRESS][DOMAIN_NAME]" at bounding box center [222, 431] width 187 height 16
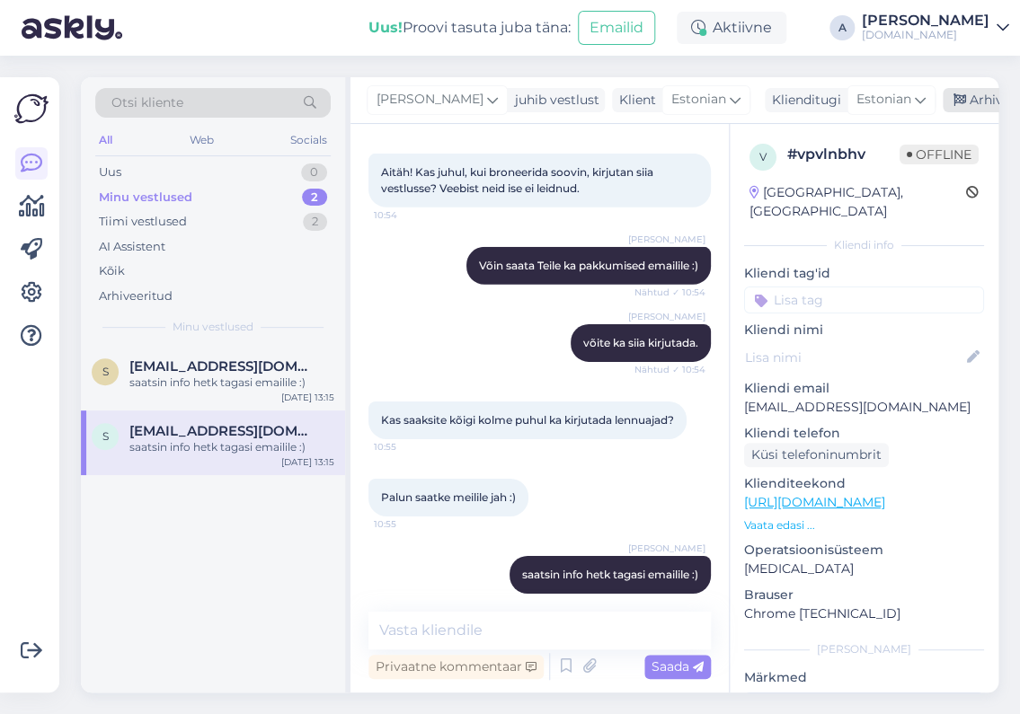
click at [943, 103] on div "Arhiveeri vestlus" at bounding box center [1012, 100] width 138 height 24
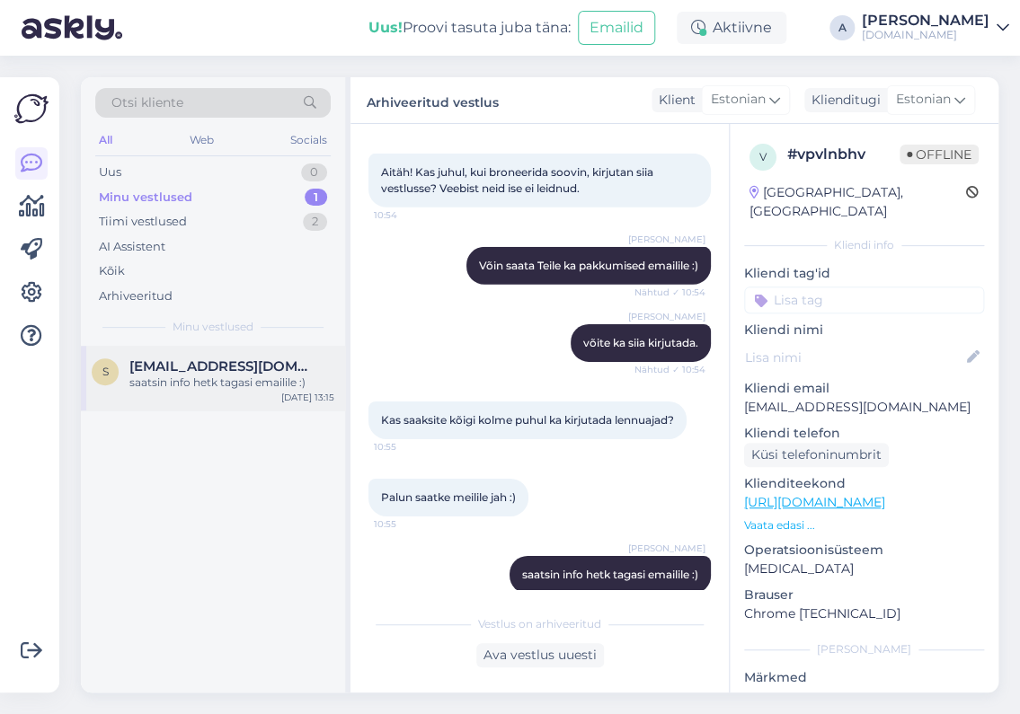
click at [206, 403] on div "S [EMAIL_ADDRESS][DOMAIN_NAME] saatsin info hetk tagasi emailile :) [DATE] 13:15" at bounding box center [213, 378] width 264 height 65
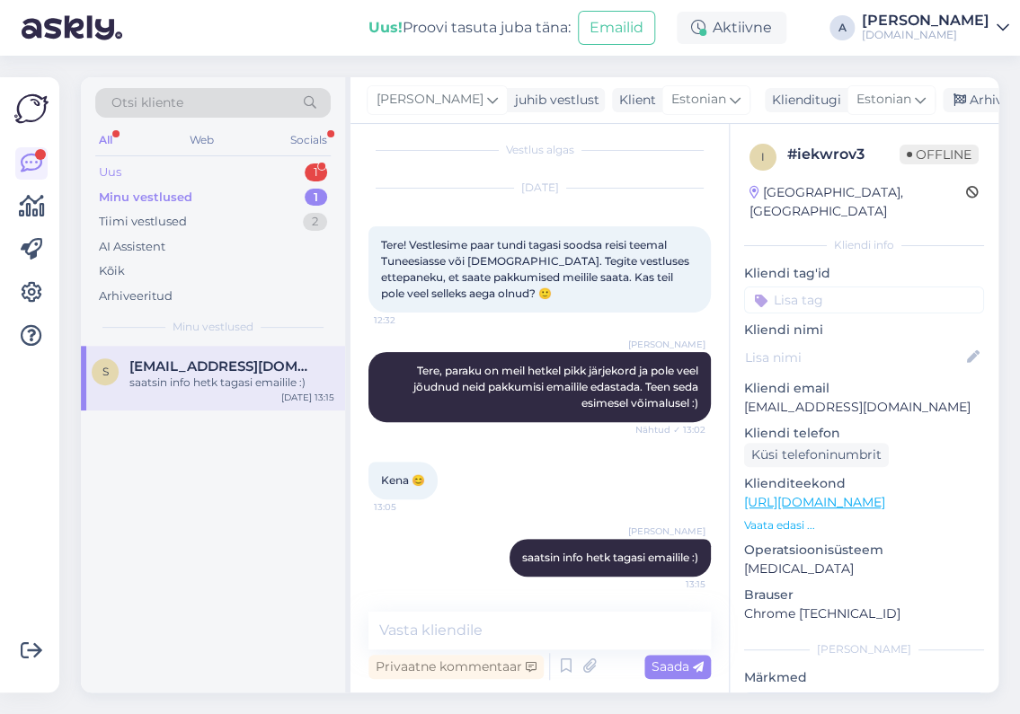
click at [295, 169] on div "Uus 1" at bounding box center [212, 172] width 235 height 25
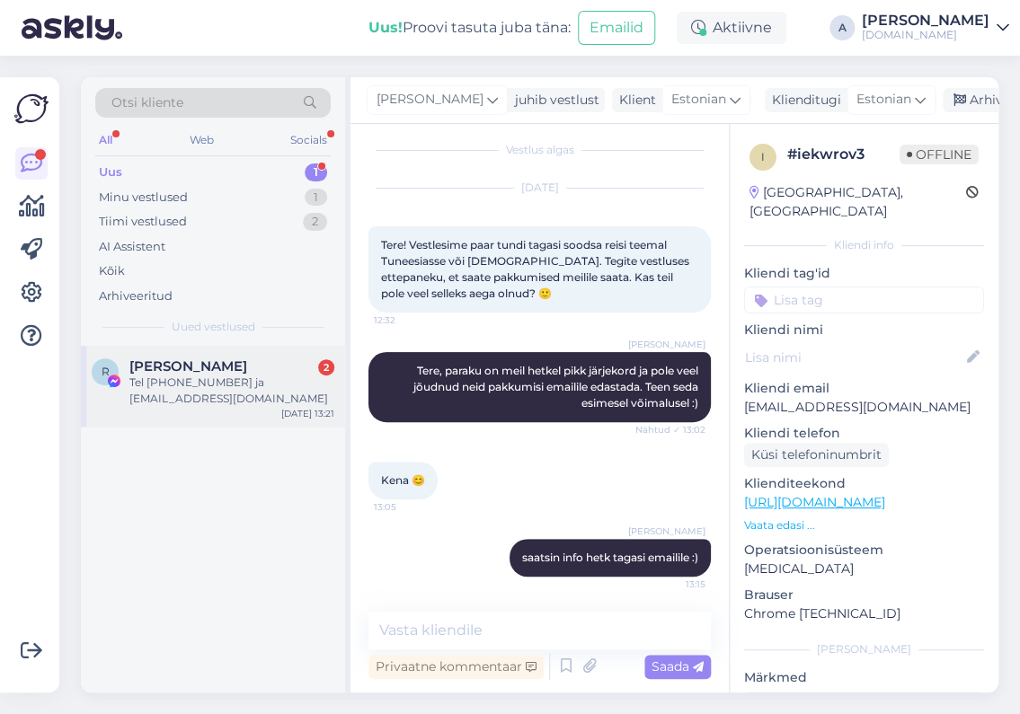
click at [252, 371] on div "[PERSON_NAME] 2" at bounding box center [231, 367] width 205 height 16
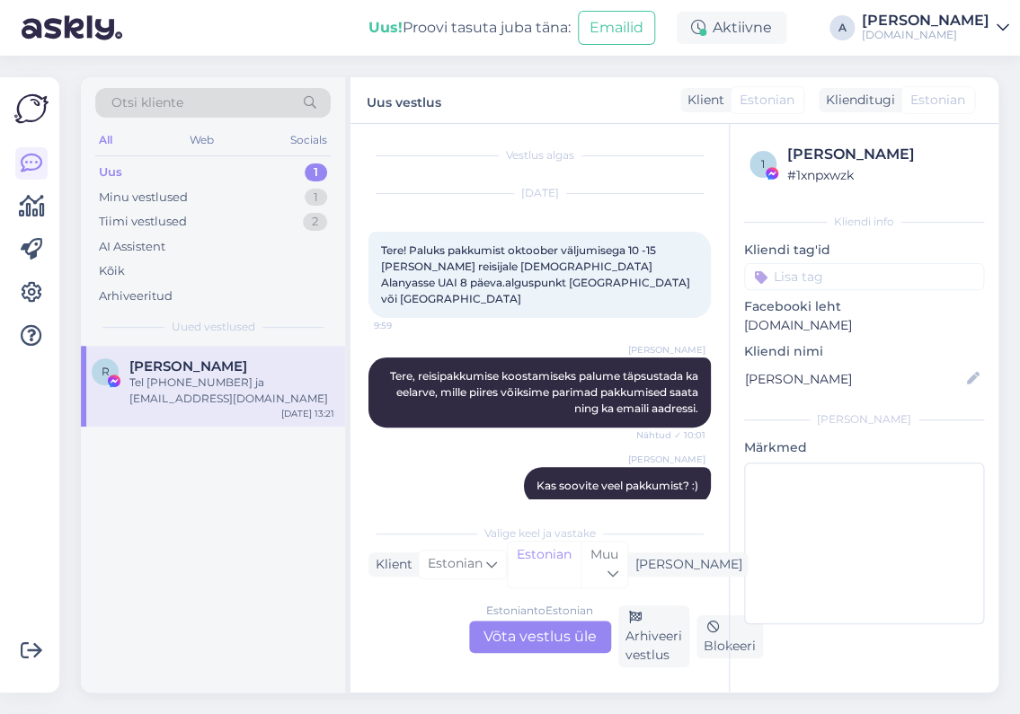
scroll to position [185, 0]
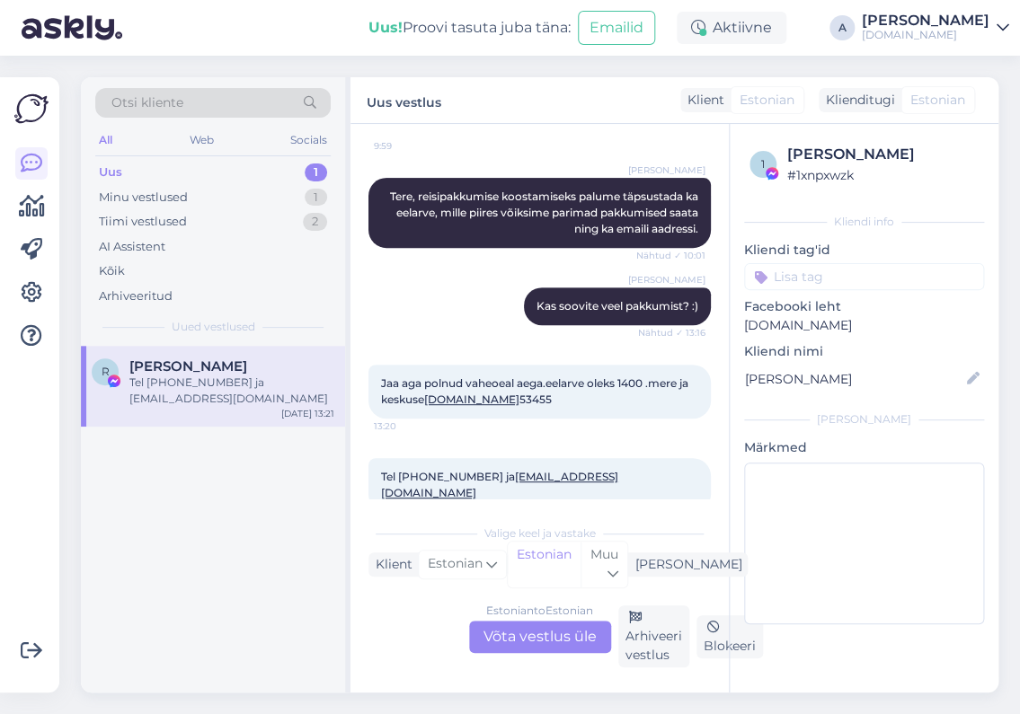
click at [549, 631] on div "Estonian to Estonian Võta vestlus üle" at bounding box center [540, 637] width 142 height 32
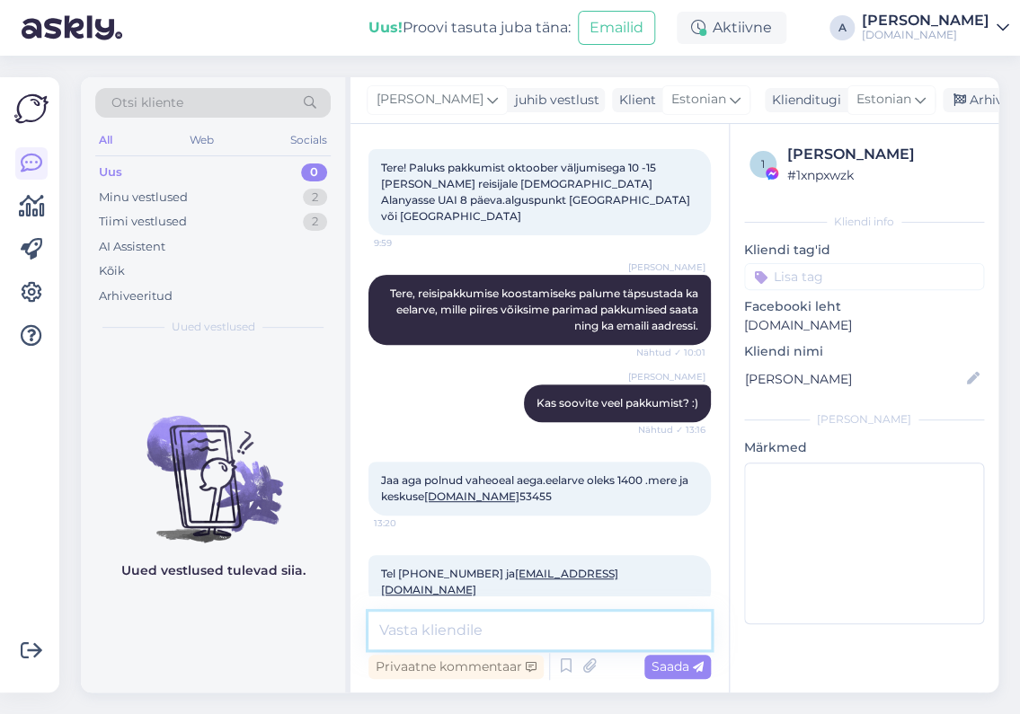
click at [505, 628] on textarea at bounding box center [539, 631] width 342 height 38
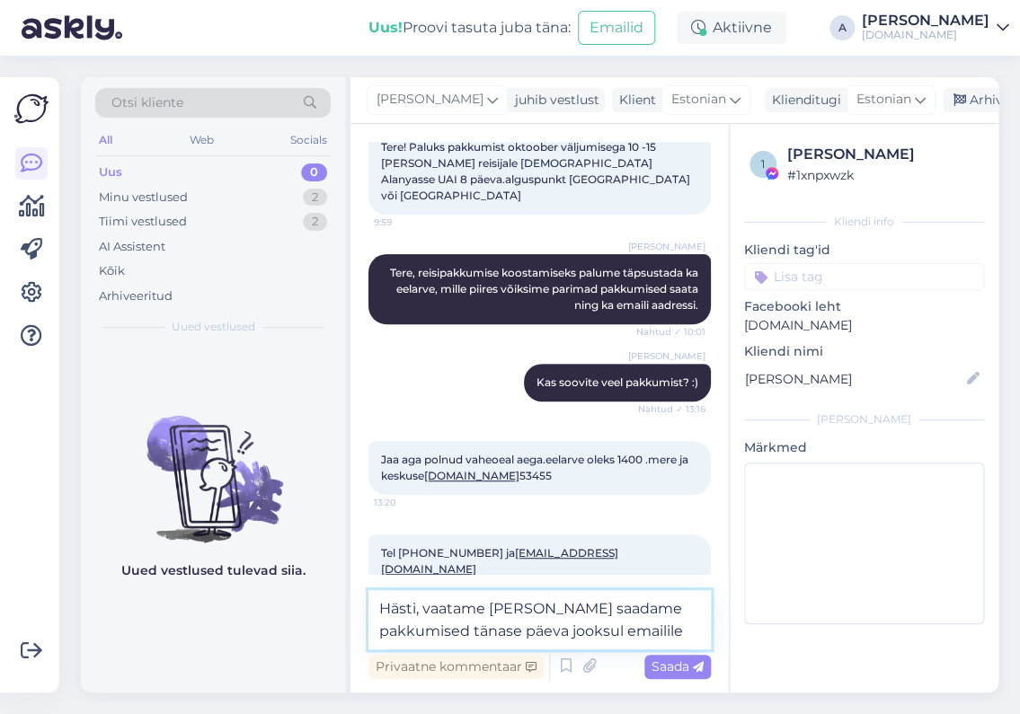
type textarea "Hästi, vaatame [PERSON_NAME] saadame pakkumised tänase päeva jooksul emailile."
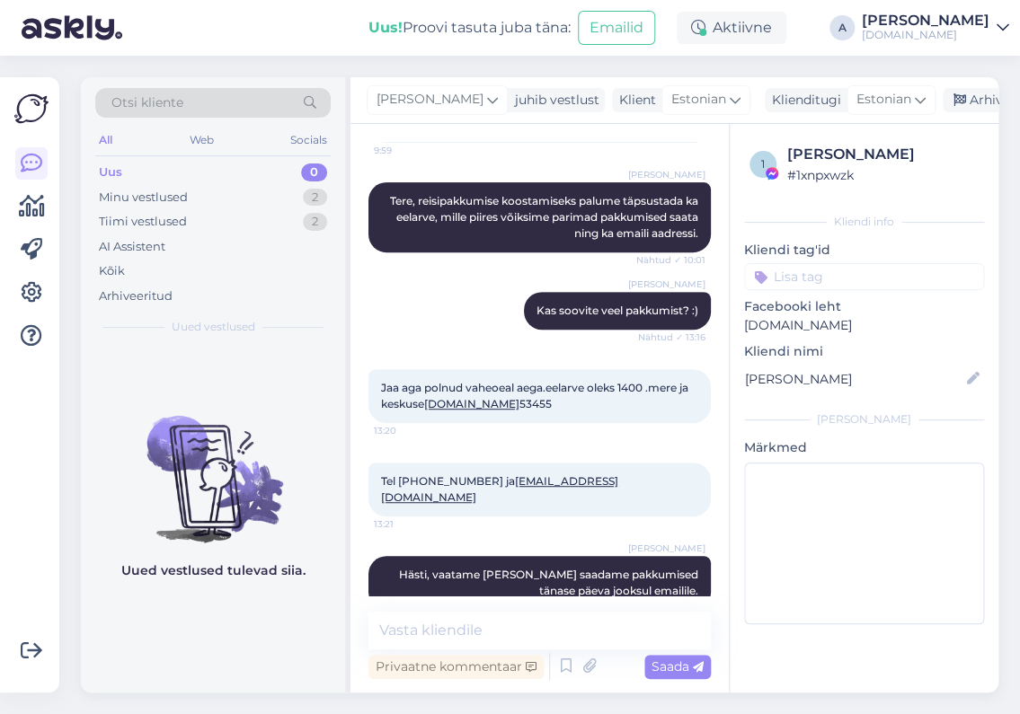
scroll to position [259, 0]
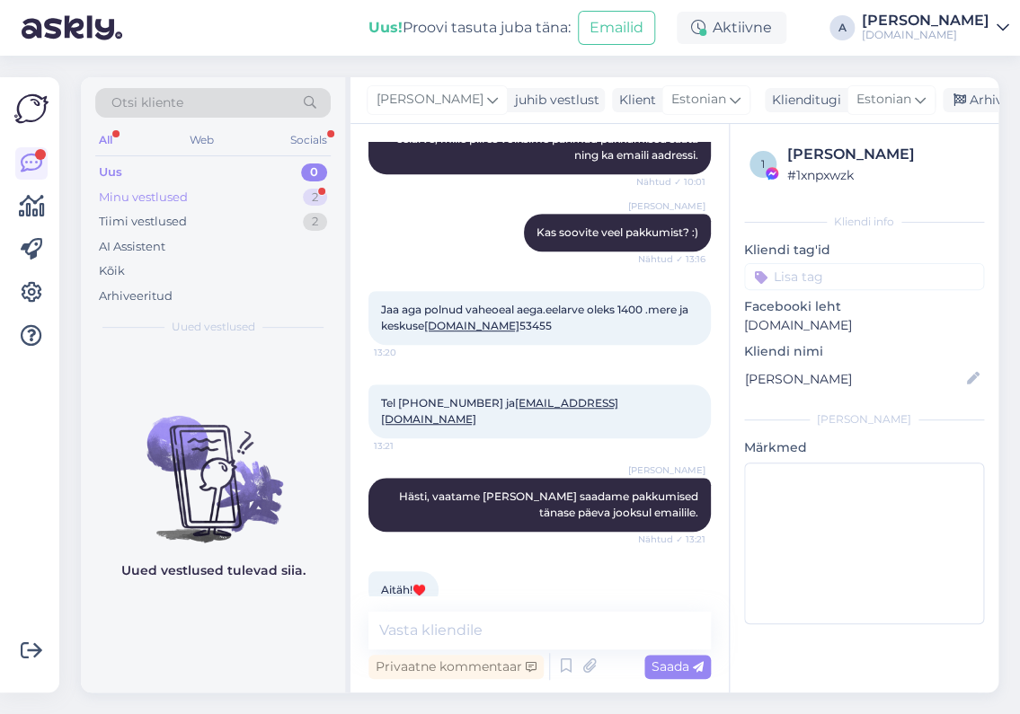
click at [256, 195] on div "Minu vestlused 2" at bounding box center [212, 197] width 235 height 25
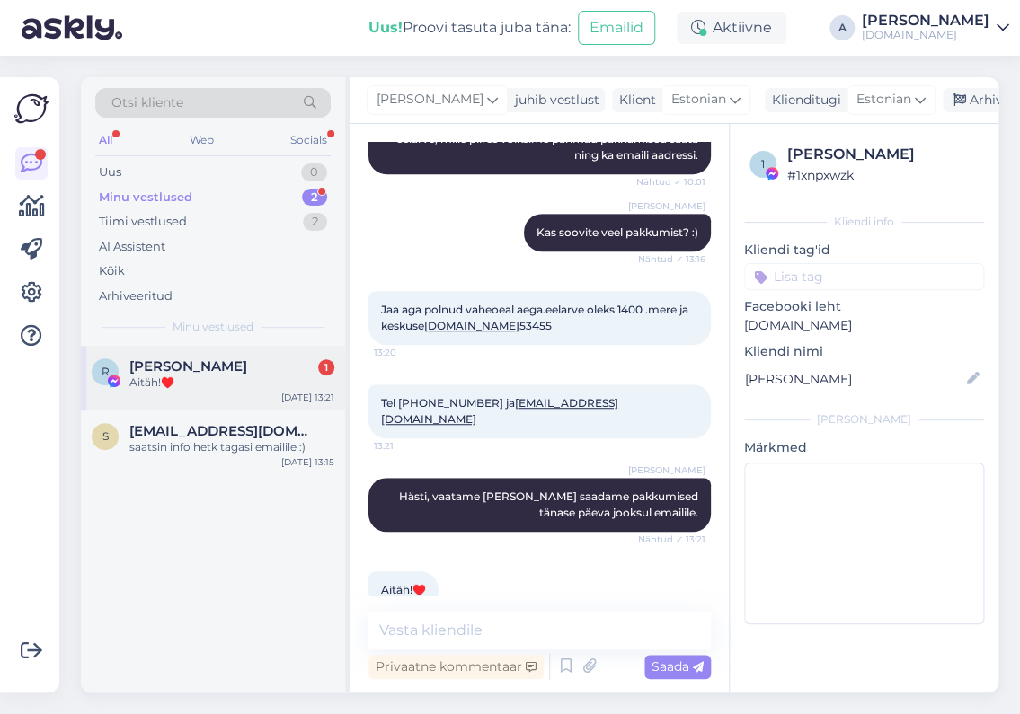
click at [244, 359] on div "[PERSON_NAME] 1" at bounding box center [231, 367] width 205 height 16
drag, startPoint x: 564, startPoint y: 384, endPoint x: 459, endPoint y: 387, distance: 105.2
click at [459, 387] on div "Tel [PHONE_NUMBER] ja [EMAIL_ADDRESS][DOMAIN_NAME] 13:21" at bounding box center [539, 412] width 342 height 54
copy link "[EMAIL_ADDRESS][DOMAIN_NAME]"
click at [314, 165] on div "1" at bounding box center [316, 173] width 22 height 18
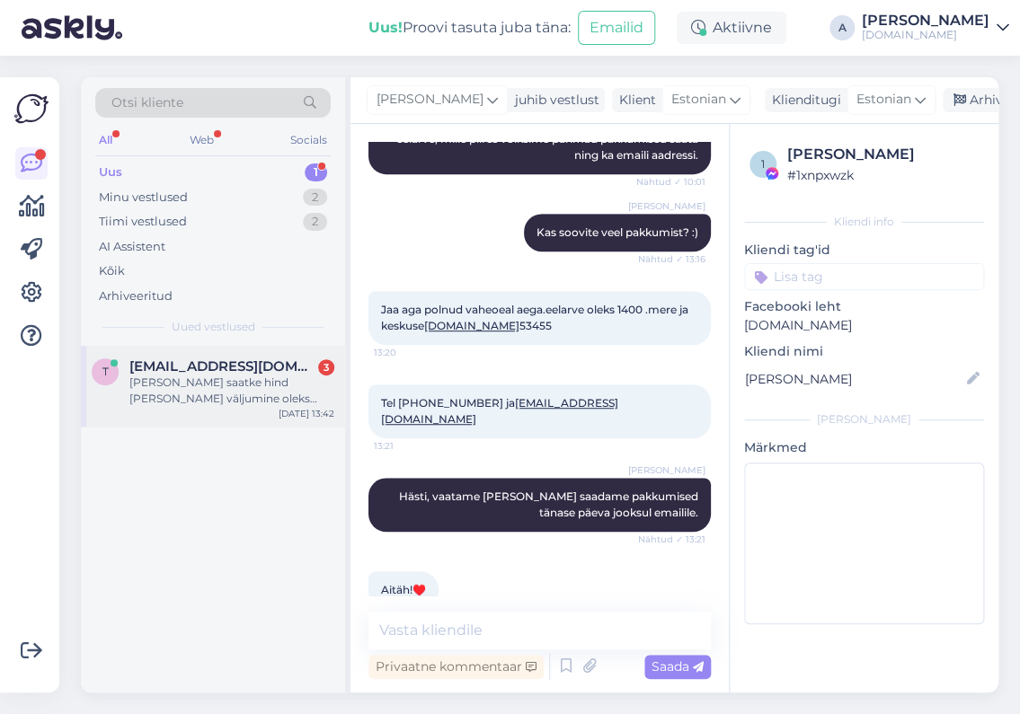
click at [280, 379] on div "[PERSON_NAME] saatke hind [PERSON_NAME] väljumine oleks 05.10, toitlustus AI ja…" at bounding box center [231, 391] width 205 height 32
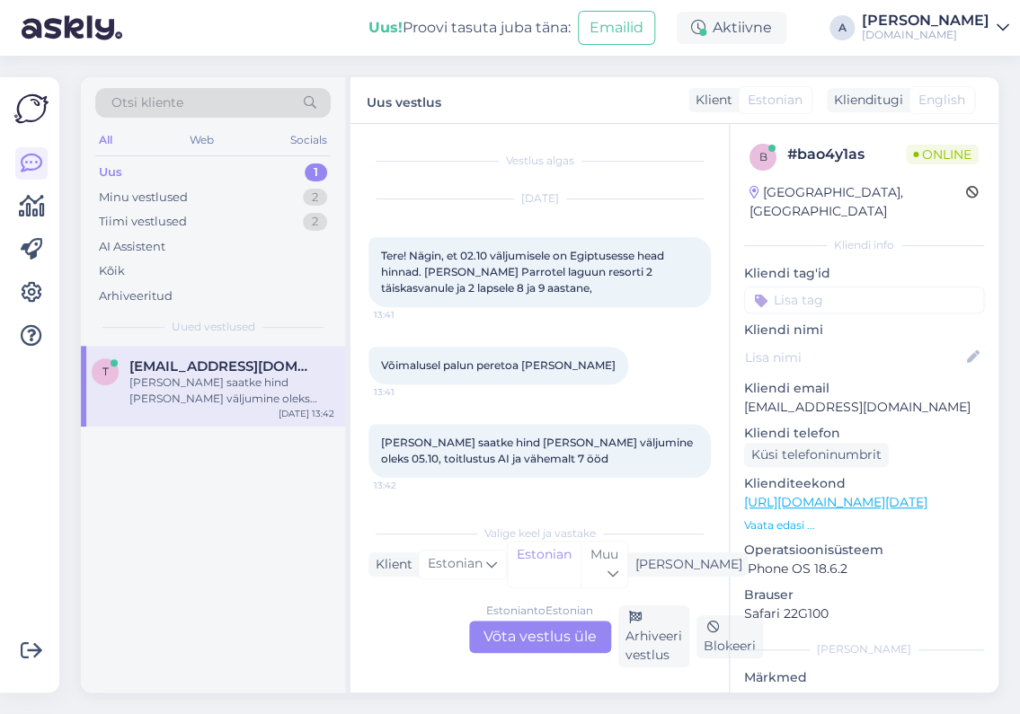
click at [561, 640] on div "Estonian to Estonian Võta vestlus üle" at bounding box center [540, 637] width 142 height 32
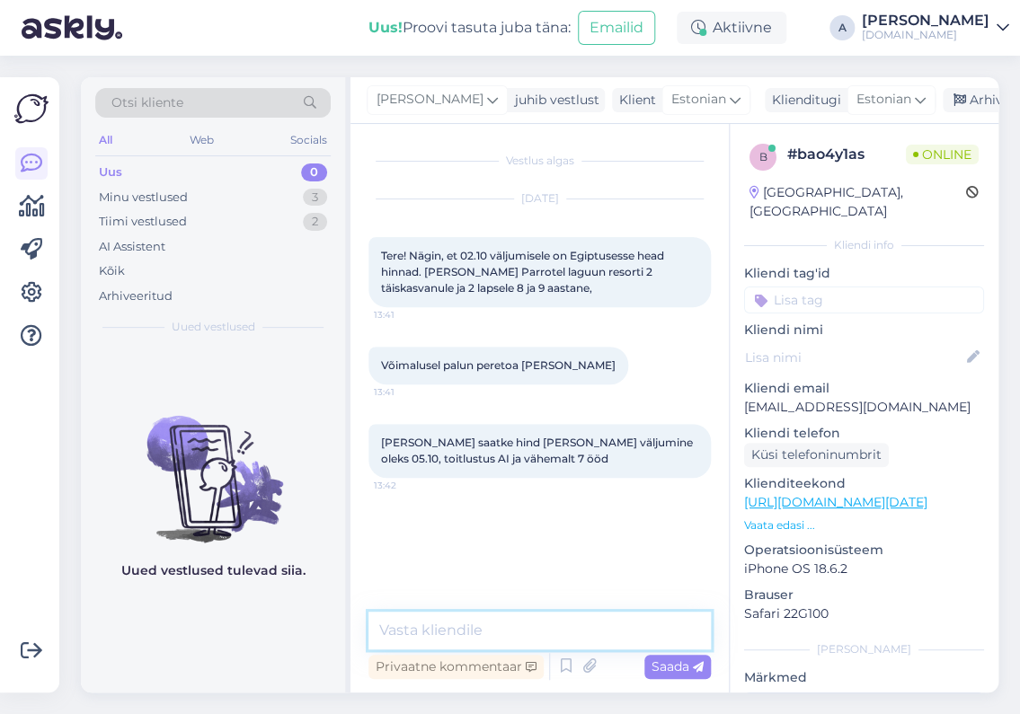
click at [566, 624] on textarea at bounding box center [539, 631] width 342 height 38
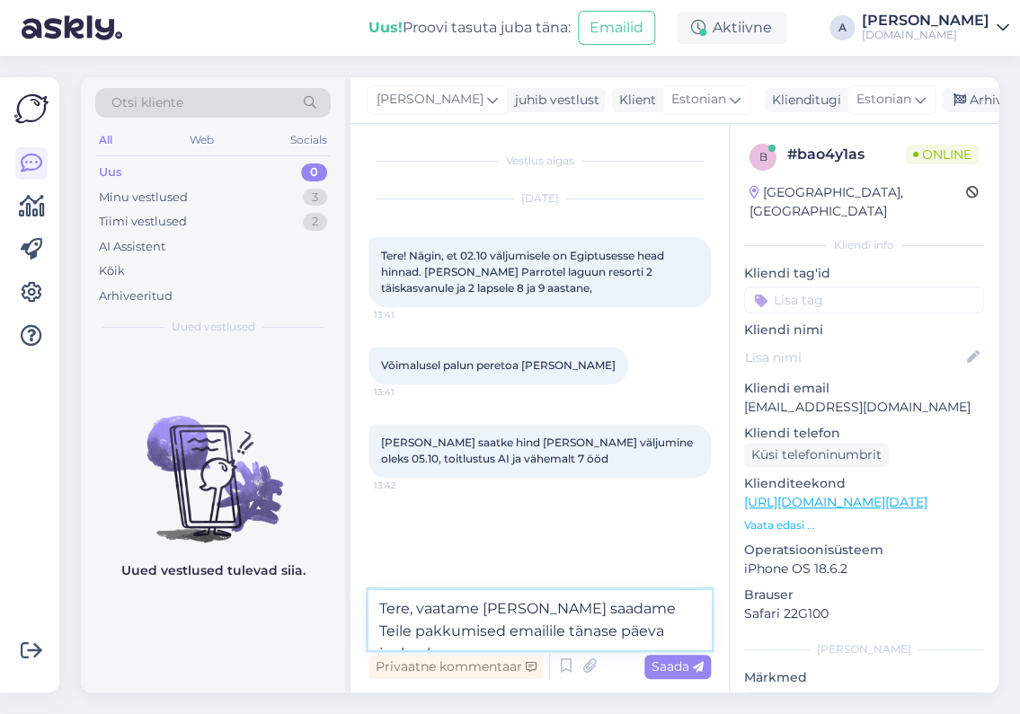
type textarea "Tere, vaatame [PERSON_NAME] saadame Teile pakkumised emailile tänase päeva jook…"
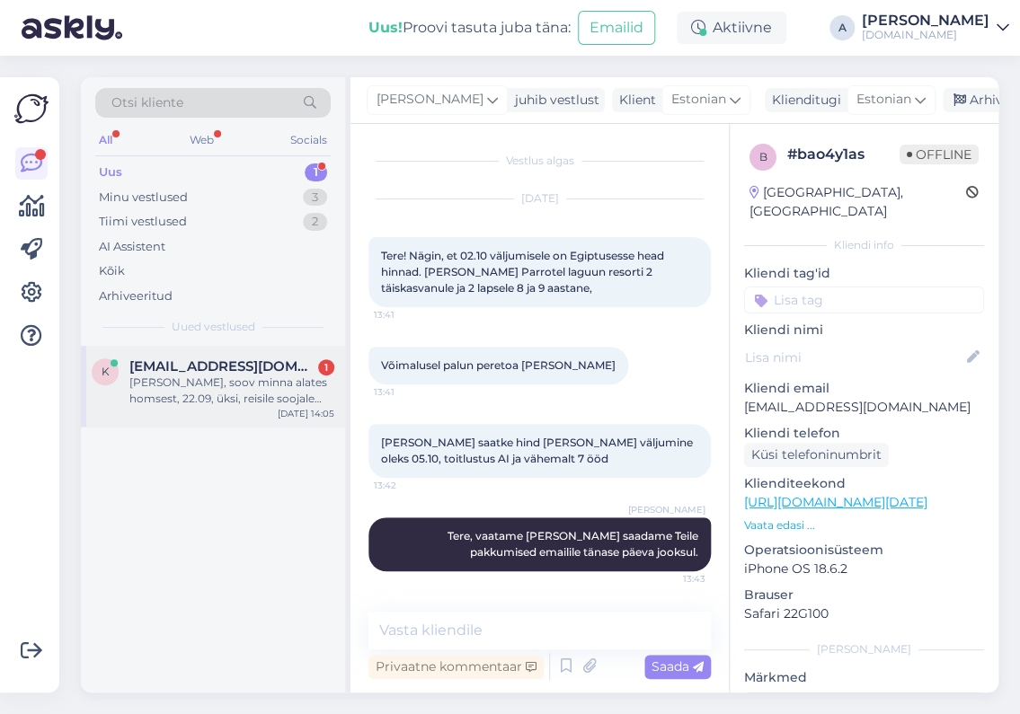
click at [279, 367] on span "[EMAIL_ADDRESS][DOMAIN_NAME]" at bounding box center [222, 367] width 187 height 16
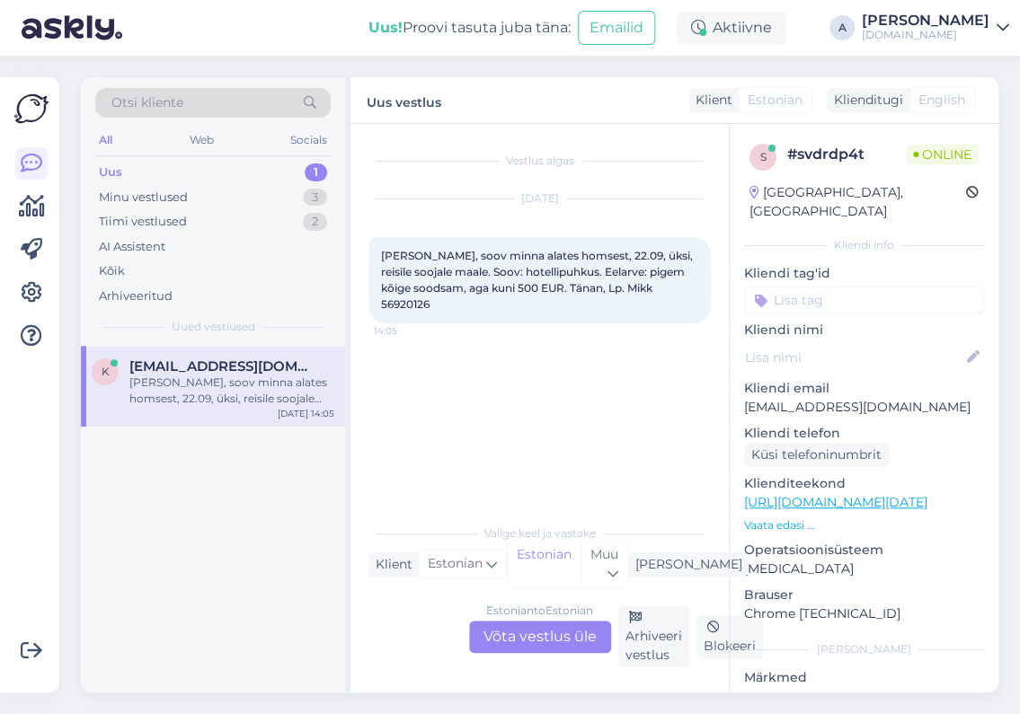
click at [544, 628] on div "Estonian to Estonian Võta vestlus üle" at bounding box center [540, 637] width 142 height 32
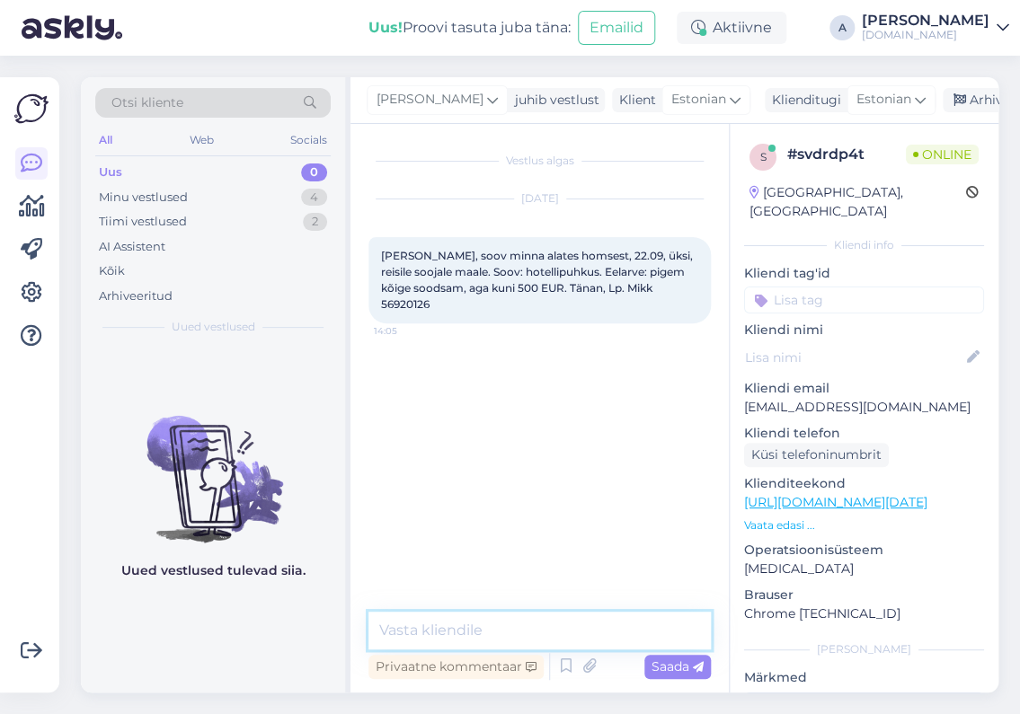
click at [542, 627] on textarea at bounding box center [539, 631] width 342 height 38
type textarea "Tere,"
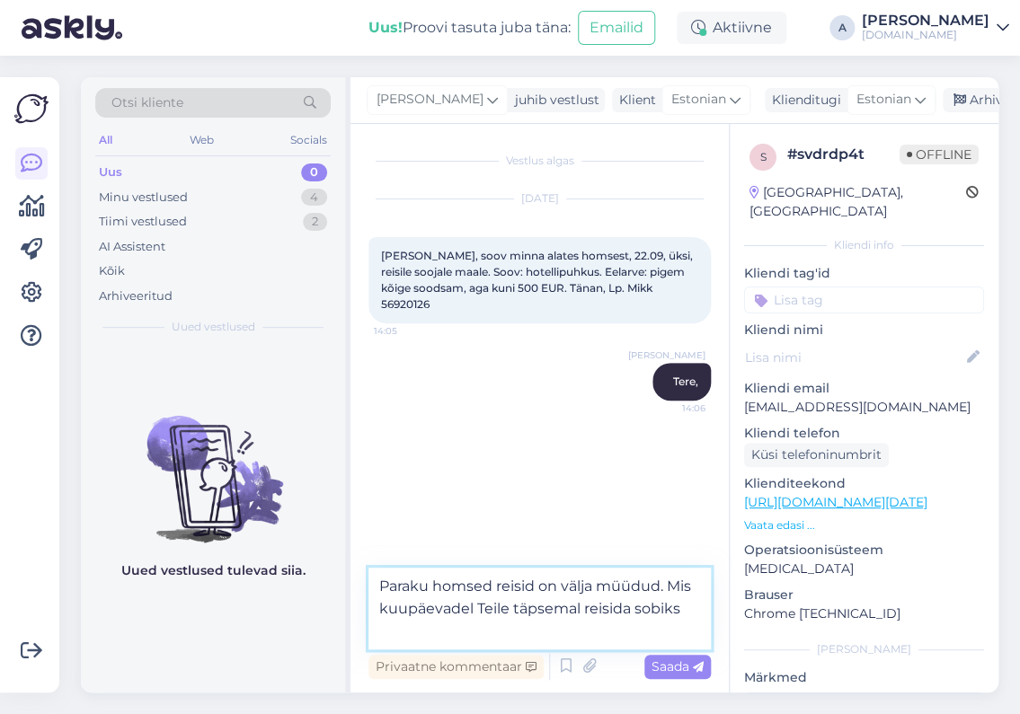
type textarea "Paraku homsed reisid on välja müüdud. Mis kuupäevadel Teile täpsemal reisida so…"
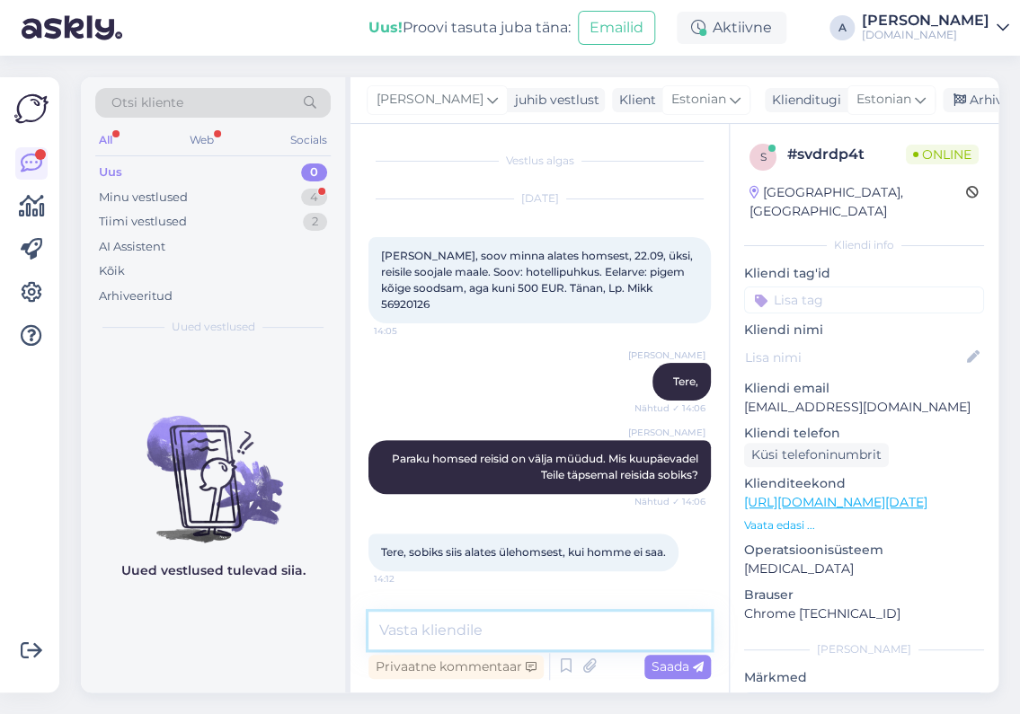
scroll to position [72, 0]
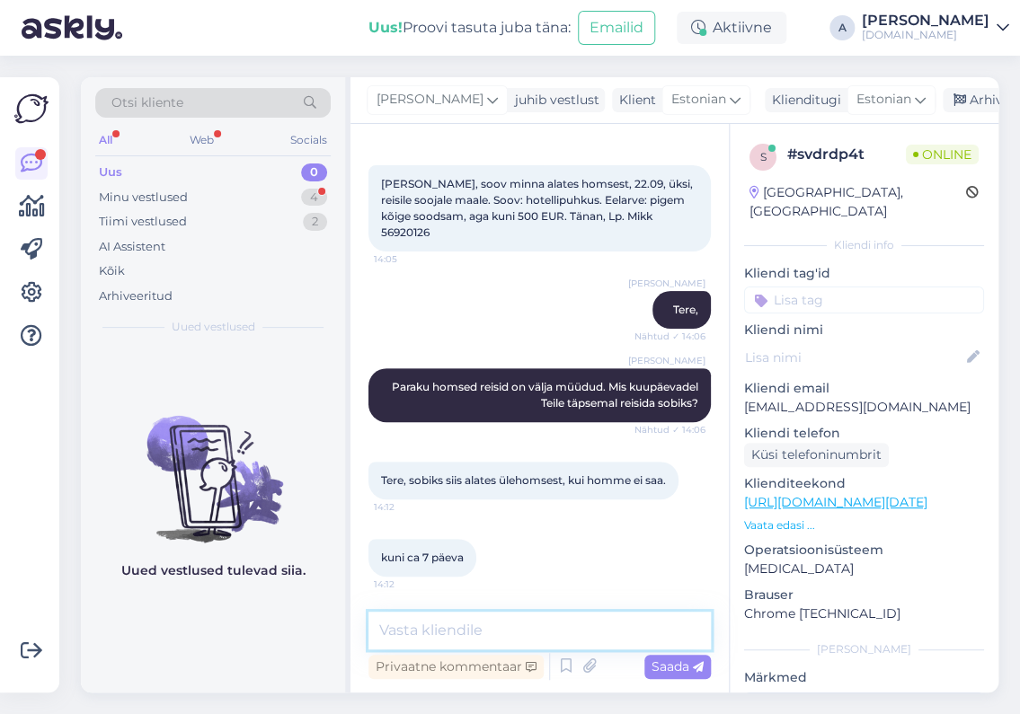
click at [491, 633] on textarea at bounding box center [539, 631] width 342 height 38
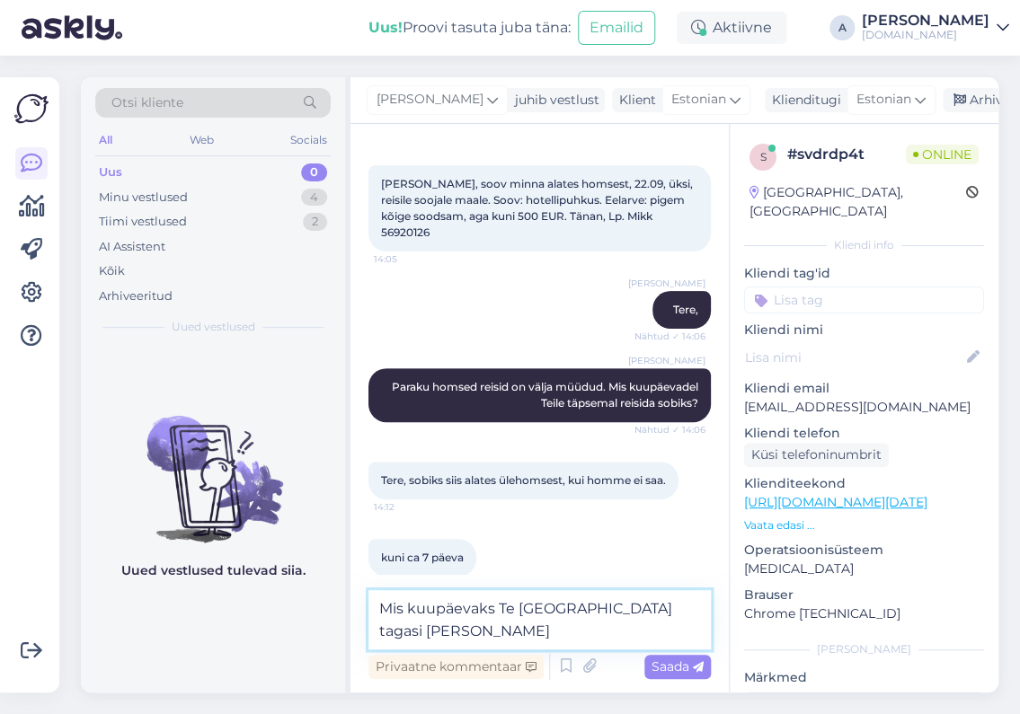
scroll to position [90, 0]
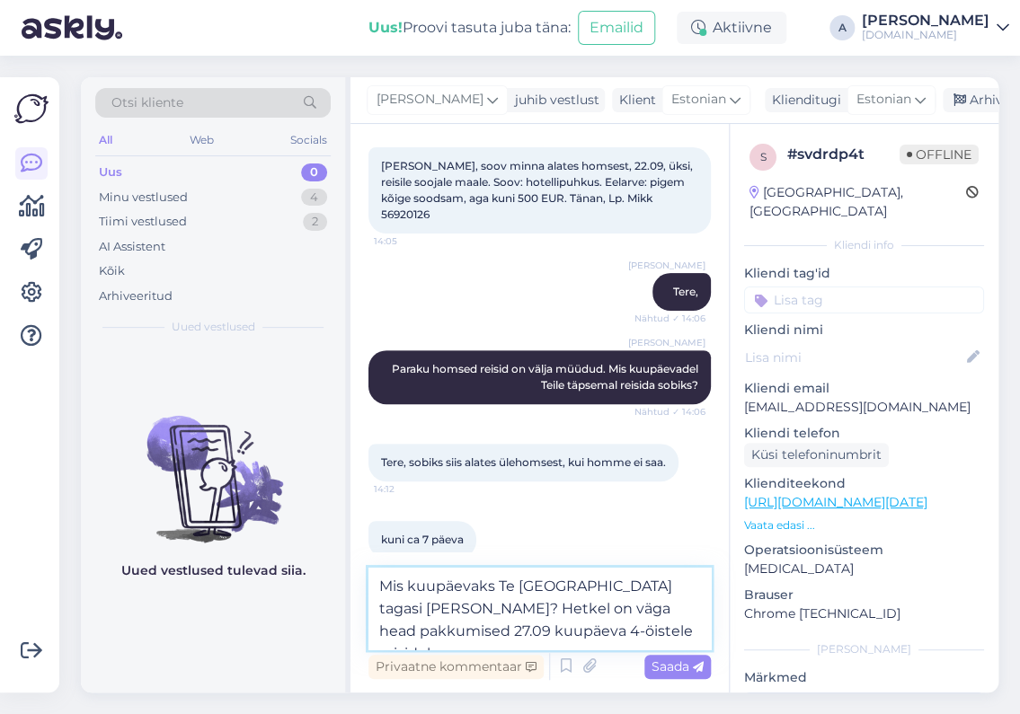
type textarea "Mis kuupäevaks Te [GEOGRAPHIC_DATA] tagasi [PERSON_NAME]? Hetkel on väga head p…"
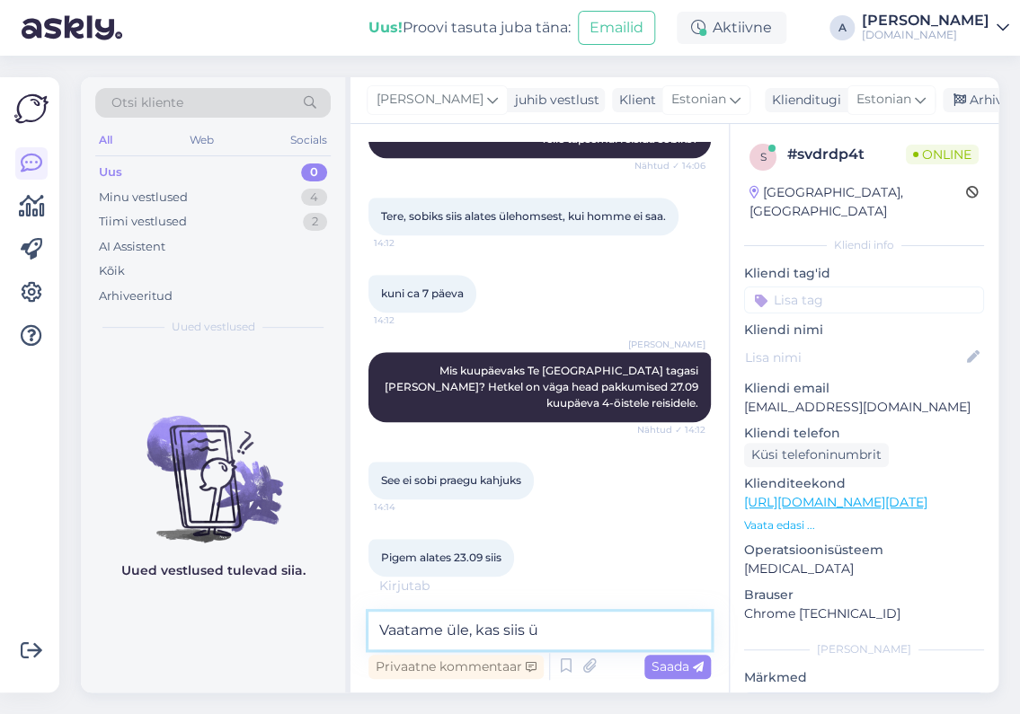
scroll to position [355, 0]
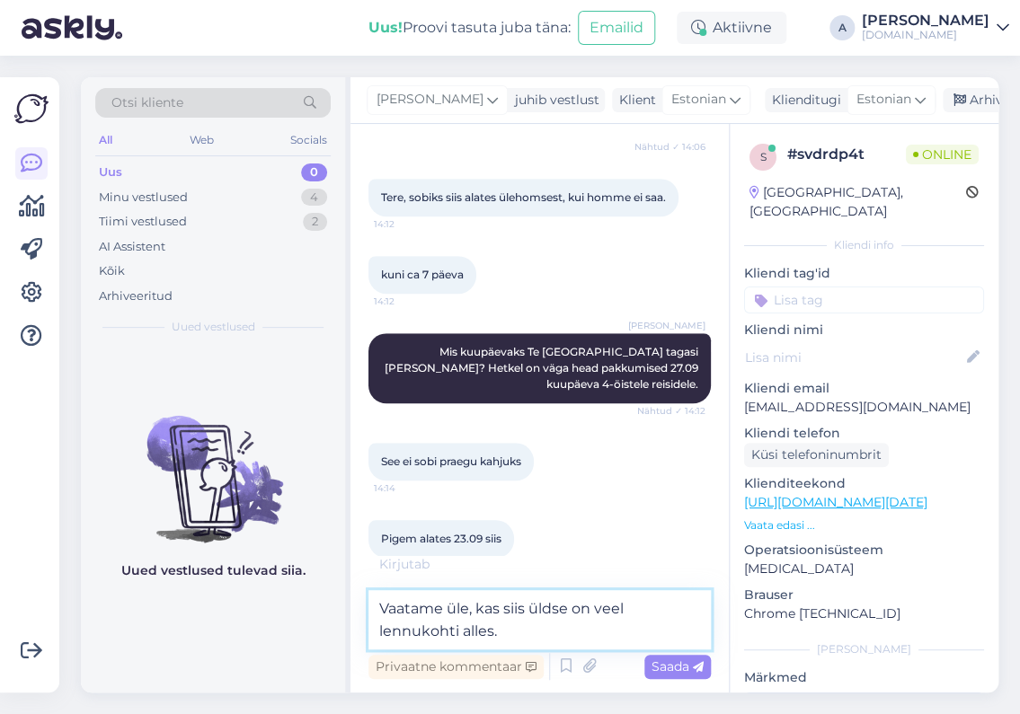
drag, startPoint x: 530, startPoint y: 608, endPoint x: 566, endPoint y: 607, distance: 36.0
click at [566, 607] on textarea "Vaatame üle, kas siis üldse on veel lennukohti alles." at bounding box center [539, 619] width 342 height 59
type textarea "Vaatame üle, kas siis on veel lennukohti alles."
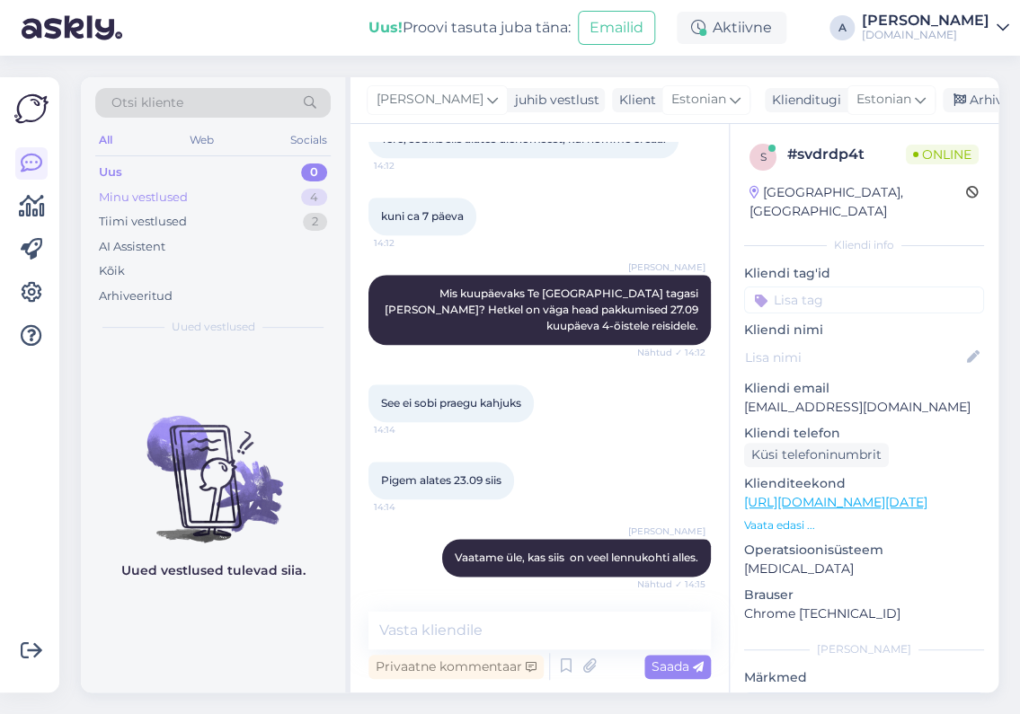
click at [285, 198] on div "Minu vestlused 4" at bounding box center [212, 197] width 235 height 25
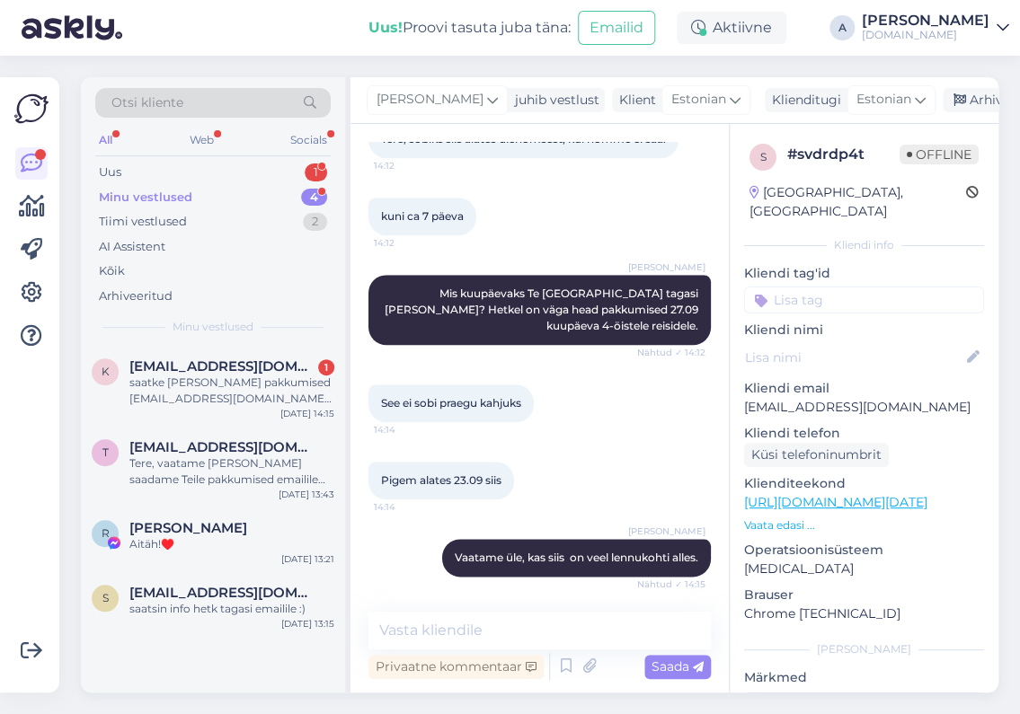
scroll to position [506, 0]
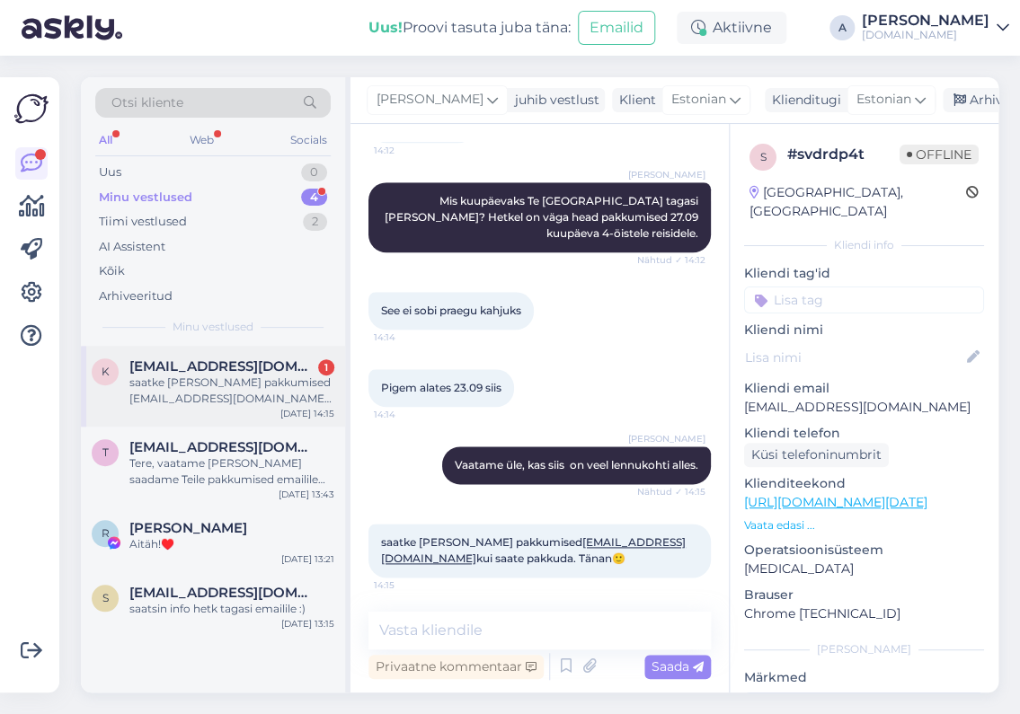
click at [266, 376] on div "saatke [PERSON_NAME] pakkumised [EMAIL_ADDRESS][DOMAIN_NAME] kui saate pakkuda.…" at bounding box center [231, 391] width 205 height 32
click at [260, 604] on div "saatsin info hetk tagasi emailile :)" at bounding box center [231, 609] width 205 height 16
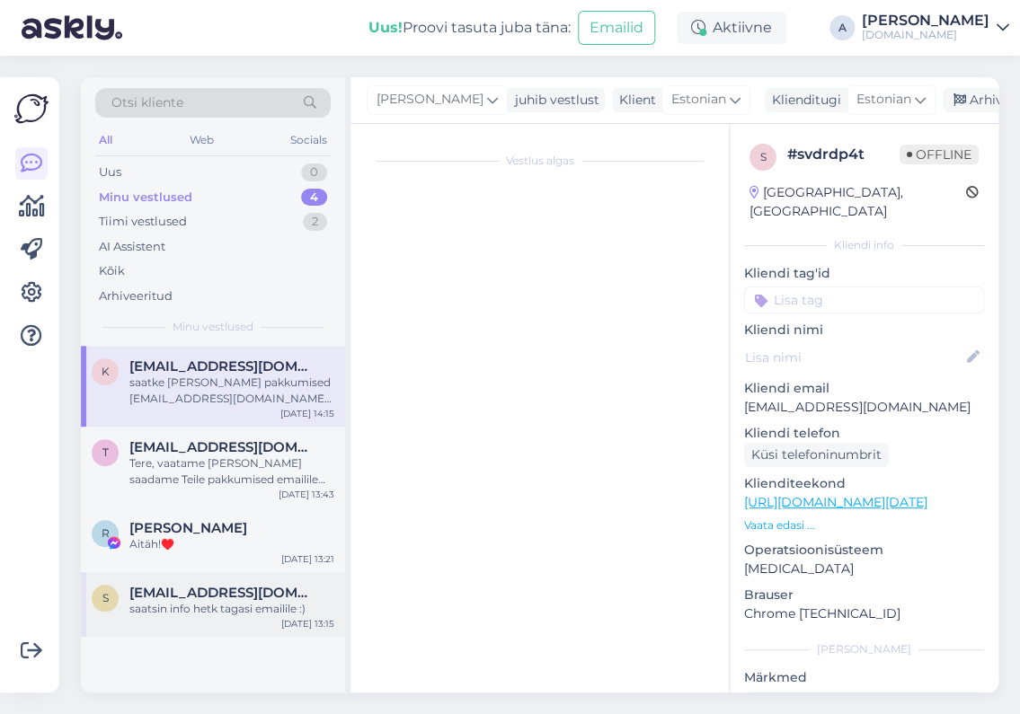
scroll to position [11, 0]
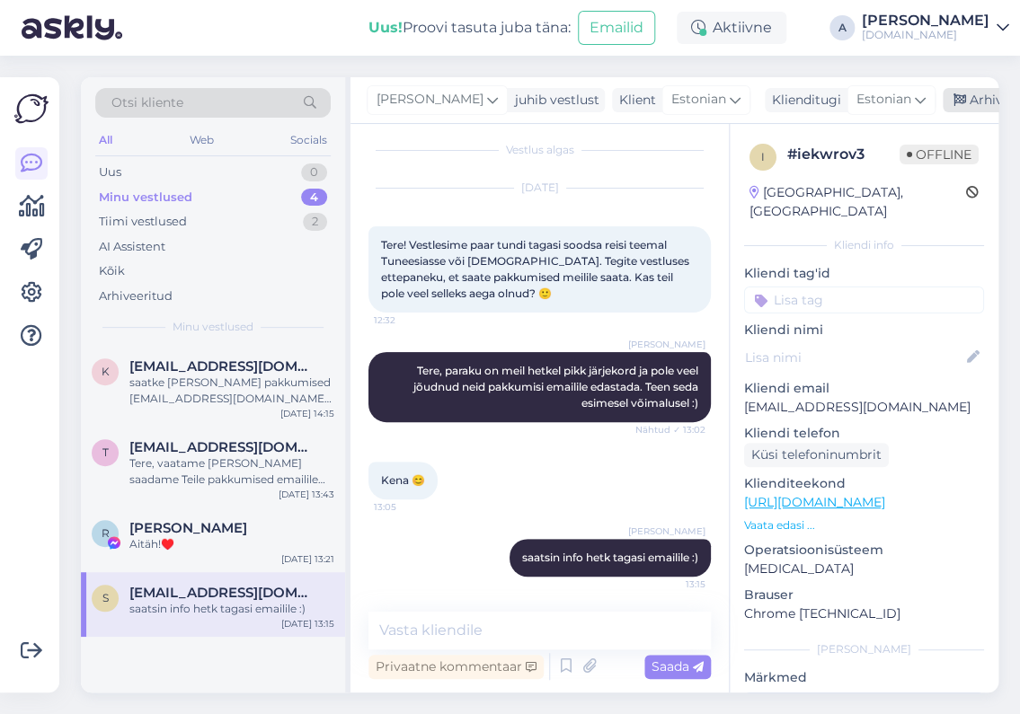
click at [960, 100] on div "Arhiveeri vestlus" at bounding box center [1012, 100] width 138 height 24
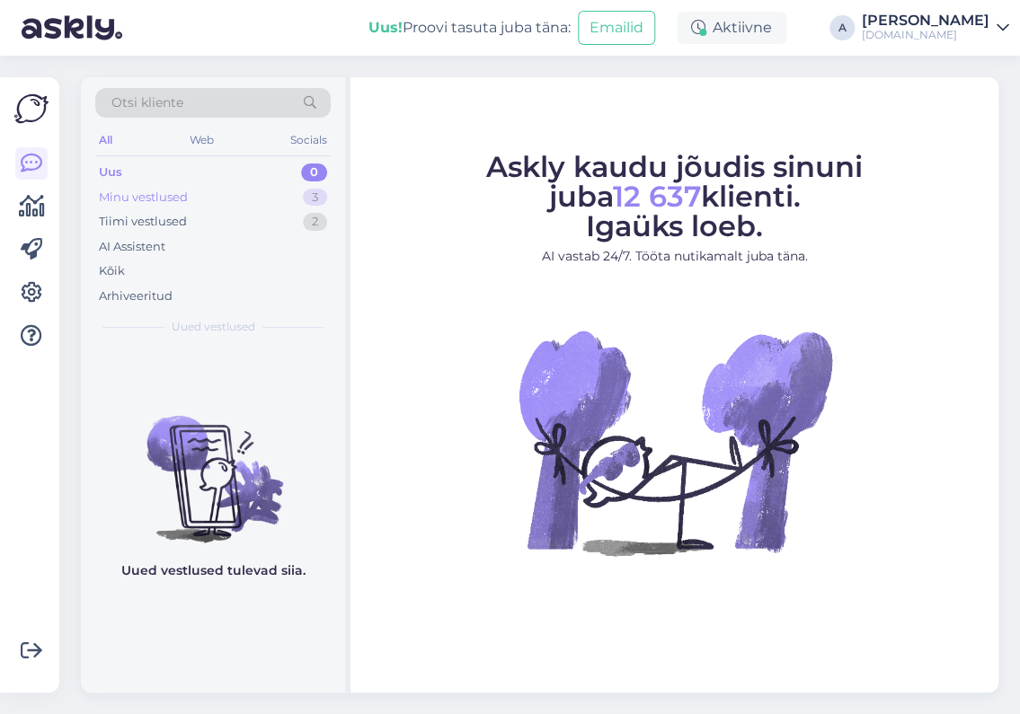
click at [298, 196] on div "Minu vestlused 3" at bounding box center [212, 197] width 235 height 25
click at [308, 189] on div "3" at bounding box center [315, 198] width 24 height 18
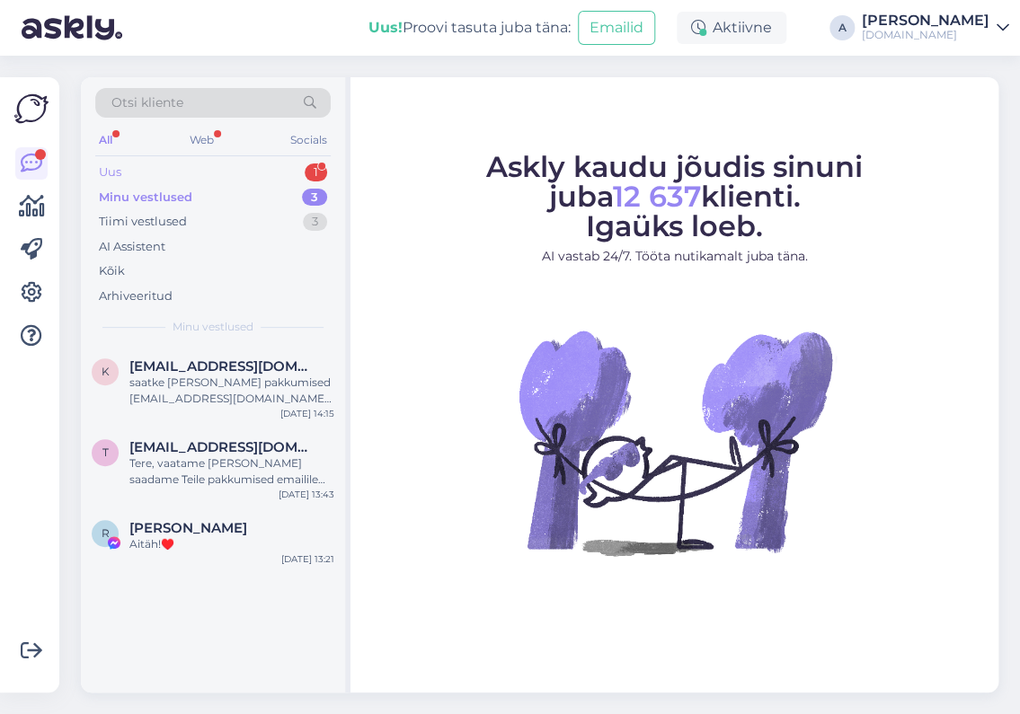
click at [310, 164] on div "1" at bounding box center [316, 173] width 22 height 18
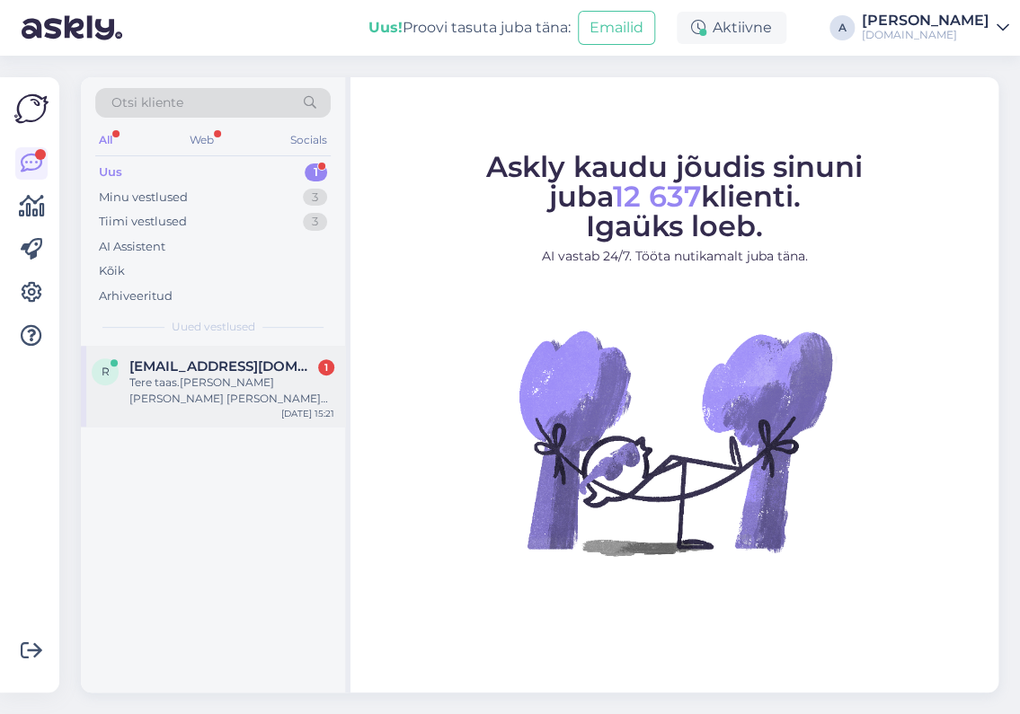
click at [299, 385] on div "Tere taas.[PERSON_NAME] [PERSON_NAME] [PERSON_NAME] kaudu [GEOGRAPHIC_DATA]Aga …" at bounding box center [231, 391] width 205 height 32
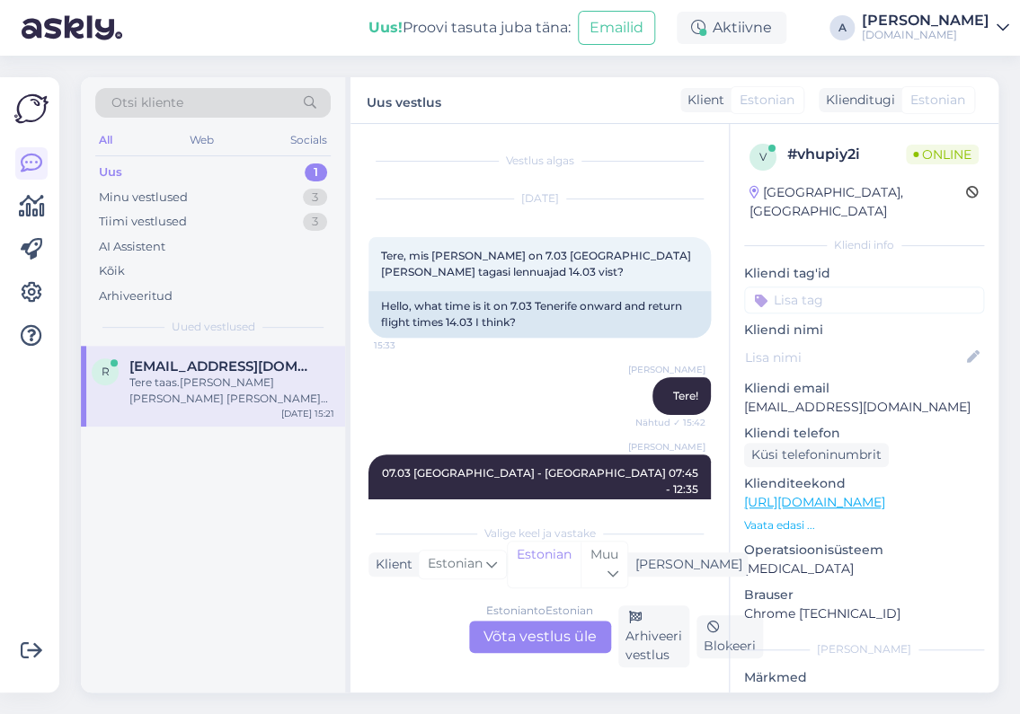
scroll to position [2413, 0]
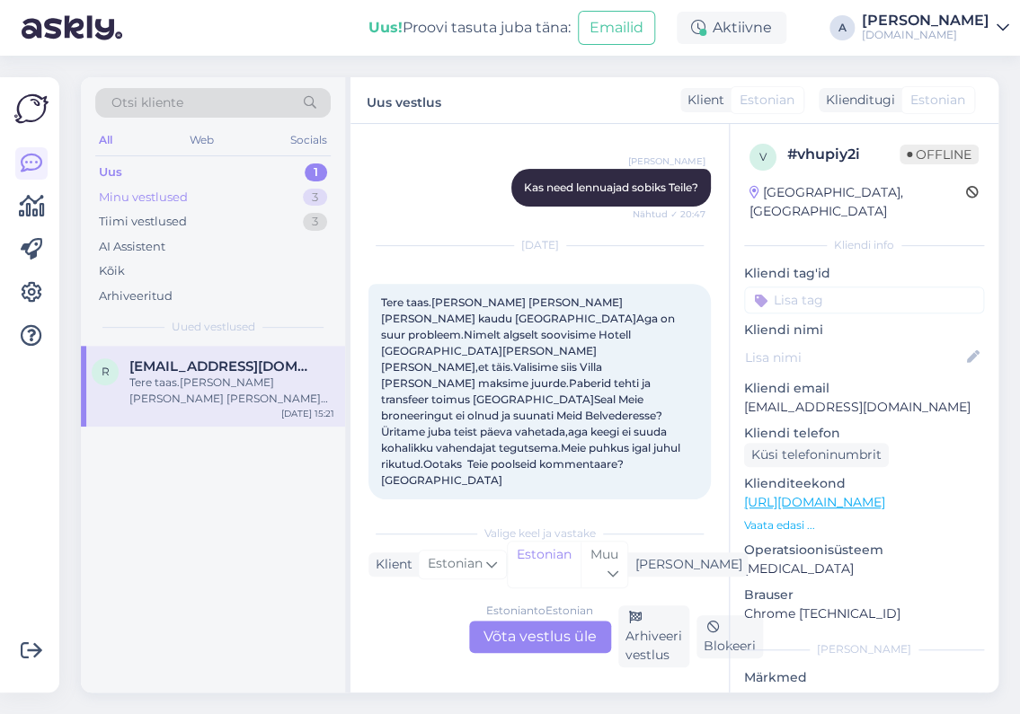
click at [253, 190] on div "Minu vestlused 3" at bounding box center [212, 197] width 235 height 25
